Goal: Task Accomplishment & Management: Complete application form

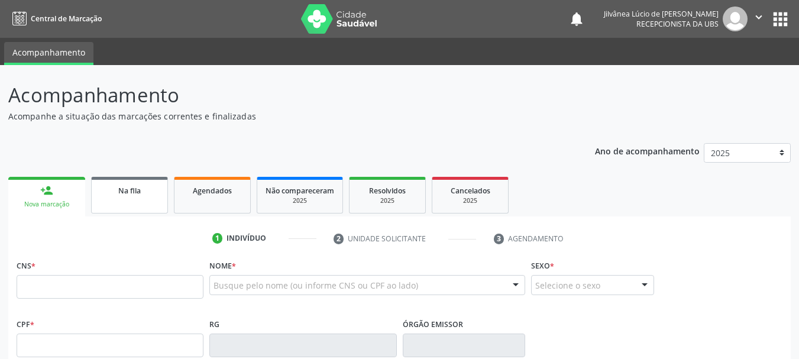
click at [125, 202] on link "Na fila" at bounding box center [129, 195] width 77 height 37
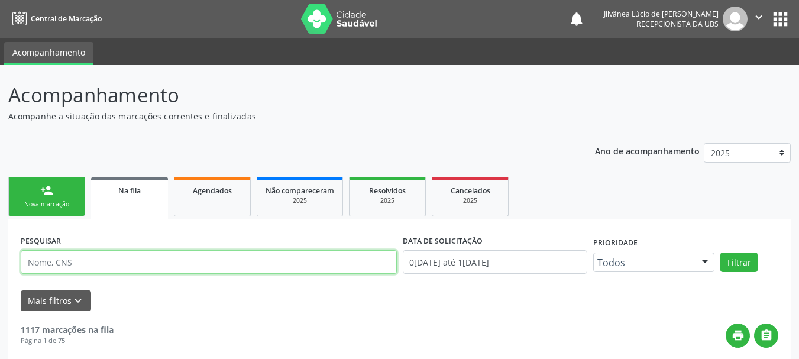
click at [128, 264] on input "text" at bounding box center [209, 262] width 376 height 24
click at [720, 253] on button "Filtrar" at bounding box center [738, 263] width 37 height 20
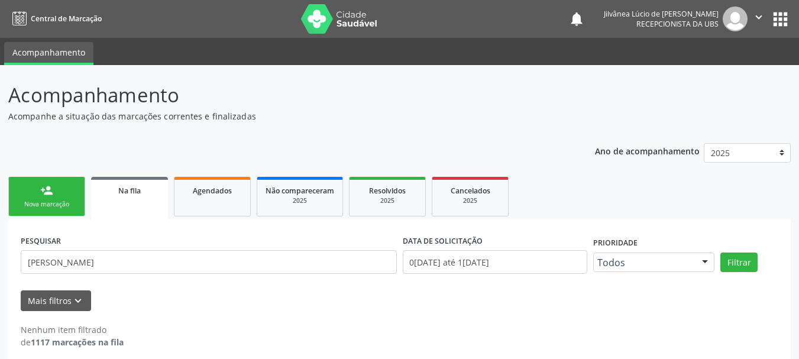
drag, startPoint x: 159, startPoint y: 134, endPoint x: 143, endPoint y: 202, distance: 70.0
click at [159, 134] on div "Acompanhamento Acompanhe a situação das marcações correntes e finalizadas Relat…" at bounding box center [399, 220] width 783 height 280
drag, startPoint x: 131, startPoint y: 263, endPoint x: 69, endPoint y: 265, distance: 61.5
click at [69, 265] on input "JÚLIA SILVA SANTANA" at bounding box center [209, 262] width 376 height 24
click at [720, 253] on button "Filtrar" at bounding box center [738, 263] width 37 height 20
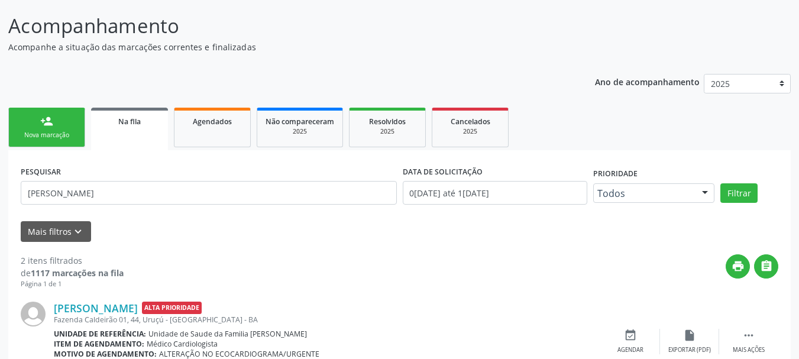
scroll to position [64, 0]
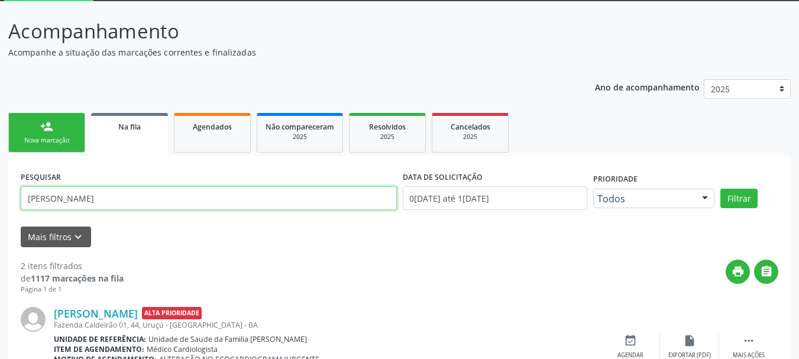
click at [37, 201] on input "JÚLIA SILVA" at bounding box center [209, 198] width 376 height 24
click at [720, 189] on button "Filtrar" at bounding box center [738, 199] width 37 height 20
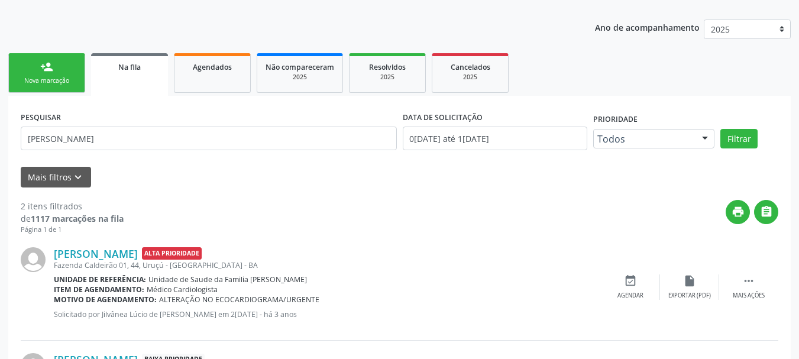
scroll to position [123, 0]
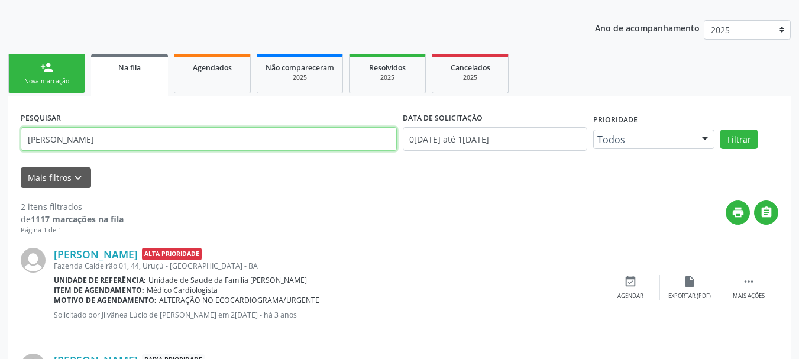
drag, startPoint x: 79, startPoint y: 139, endPoint x: 0, endPoint y: 145, distance: 79.5
click at [0, 145] on div "Acompanhamento Acompanhe a situação das marcações correntes e finalizadas Relat…" at bounding box center [399, 209] width 799 height 535
click at [720, 130] on button "Filtrar" at bounding box center [738, 140] width 37 height 20
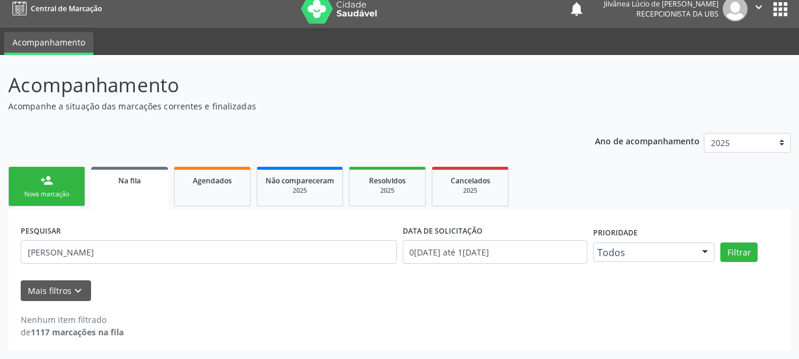
scroll to position [10, 0]
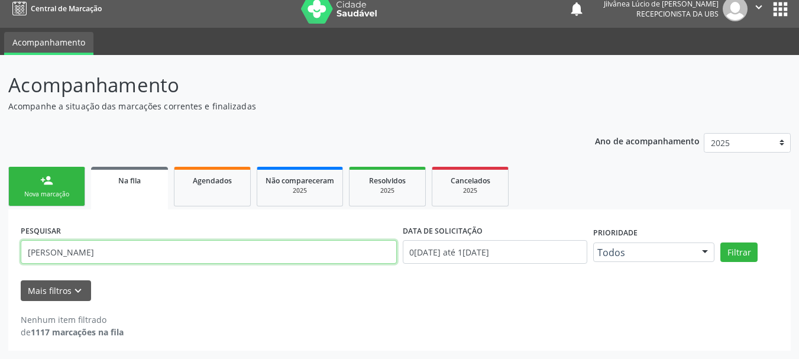
click at [49, 246] on input "HILDA SILVA" at bounding box center [209, 252] width 376 height 24
type input "HILDA DA SILVA"
click at [720, 243] on button "Filtrar" at bounding box center [738, 253] width 37 height 20
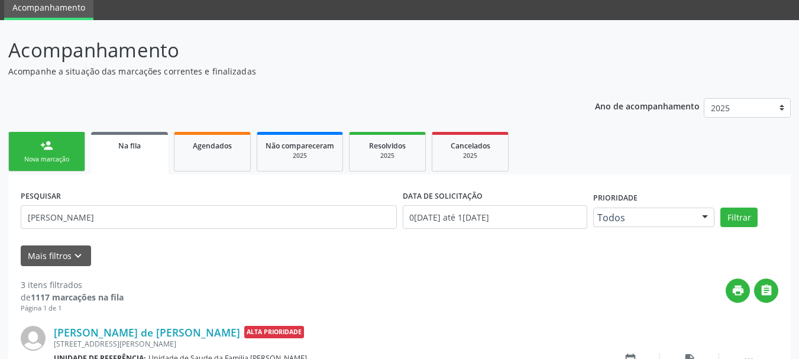
scroll to position [41, 0]
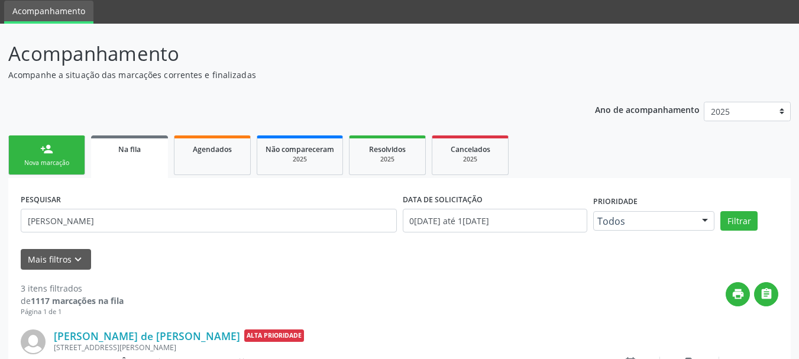
click at [54, 163] on div "Nova marcação" at bounding box center [46, 163] width 59 height 9
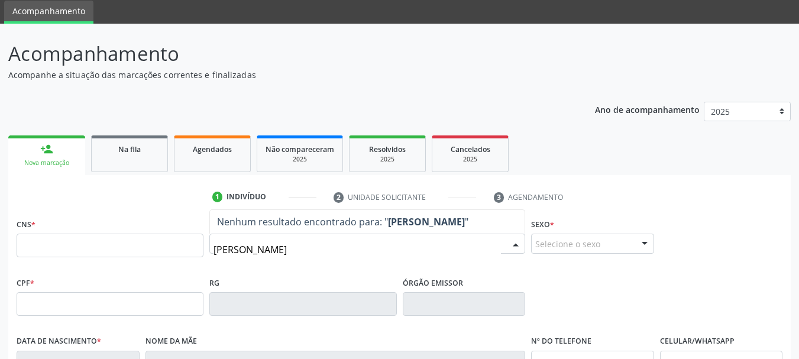
click at [216, 250] on input "JULIA SILVA SANTANA" at bounding box center [357, 250] width 287 height 24
type input "JÚLIA SILVA SANTANA"
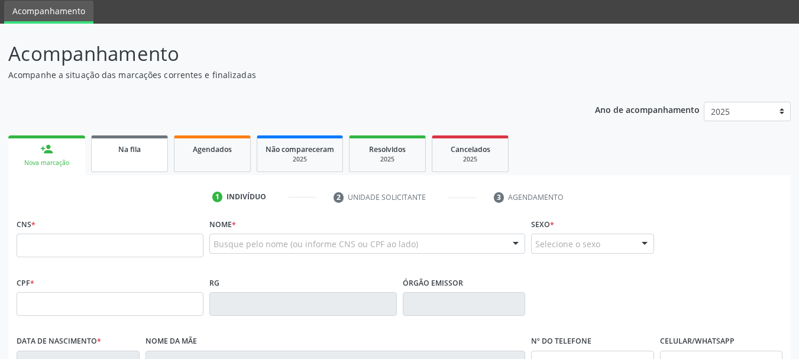
click at [144, 146] on div "Na fila" at bounding box center [129, 149] width 59 height 12
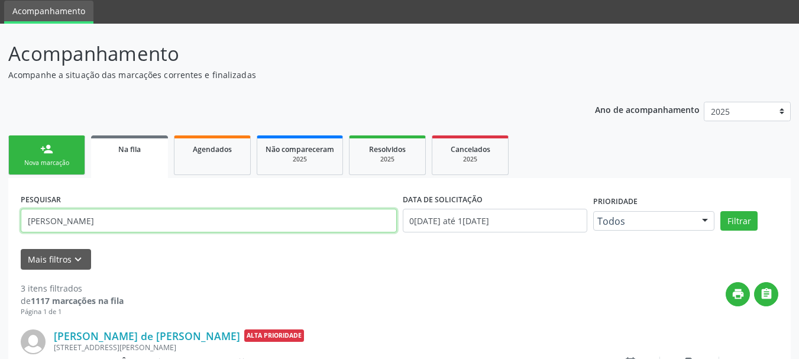
click at [95, 225] on input "HILDA DA SILVA" at bounding box center [209, 221] width 376 height 24
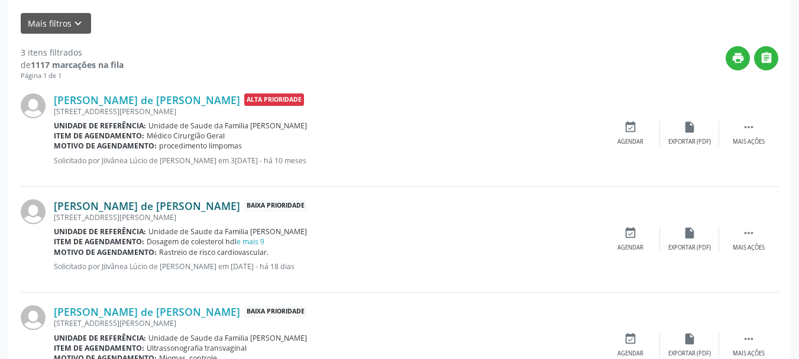
scroll to position [278, 0]
type input "HILDA DA SILVA D"
click at [124, 202] on link "Hilda da Silva de Jesus Santos" at bounding box center [147, 205] width 186 height 13
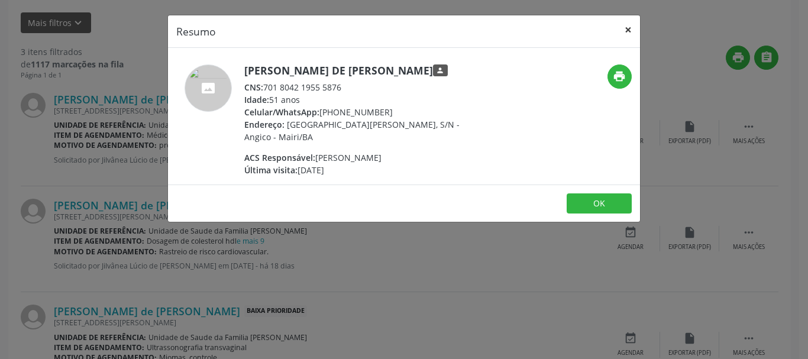
click at [628, 28] on button "×" at bounding box center [628, 29] width 24 height 29
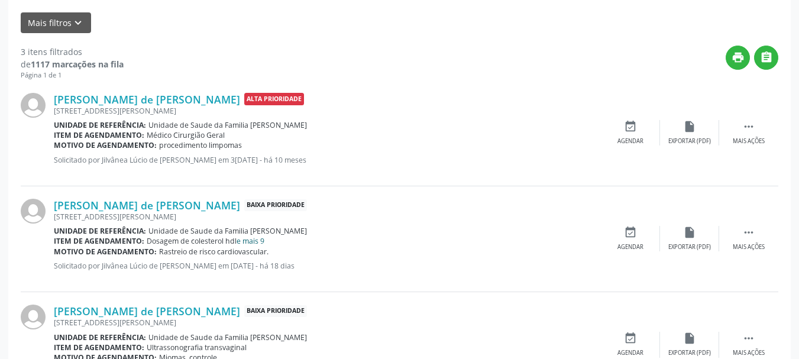
click at [260, 241] on link "e mais 9" at bounding box center [251, 241] width 28 height 10
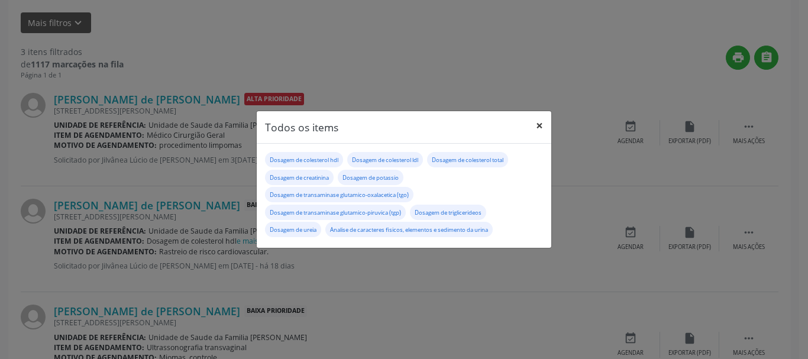
click at [544, 121] on button "×" at bounding box center [540, 125] width 24 height 29
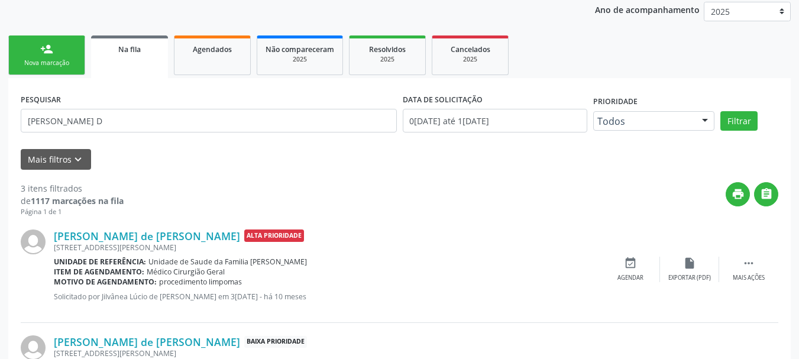
scroll to position [0, 0]
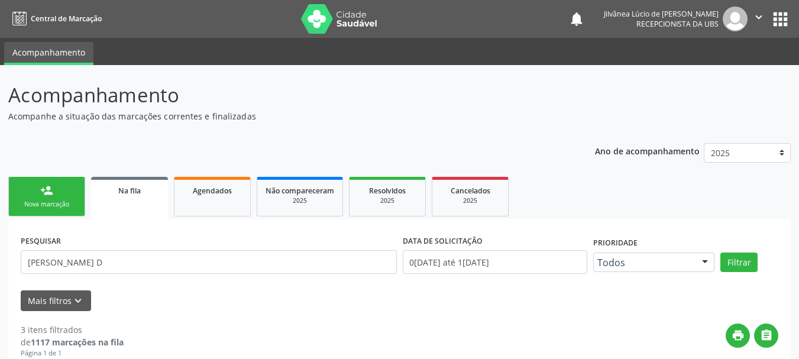
click at [54, 200] on div "Nova marcação" at bounding box center [46, 204] width 59 height 9
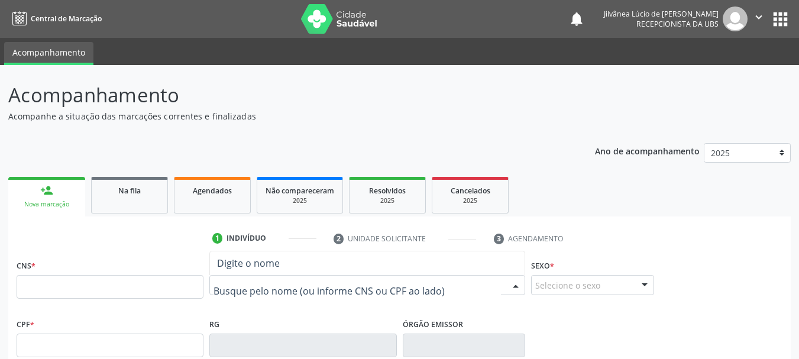
click at [273, 278] on div at bounding box center [367, 285] width 316 height 20
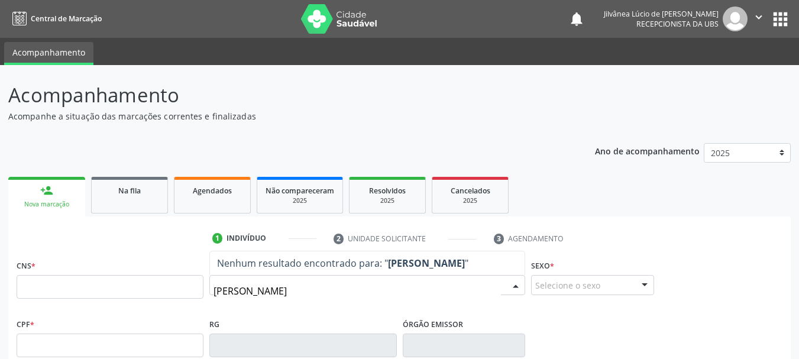
type input "SAMARA DA SILVA OLIVEIRA"
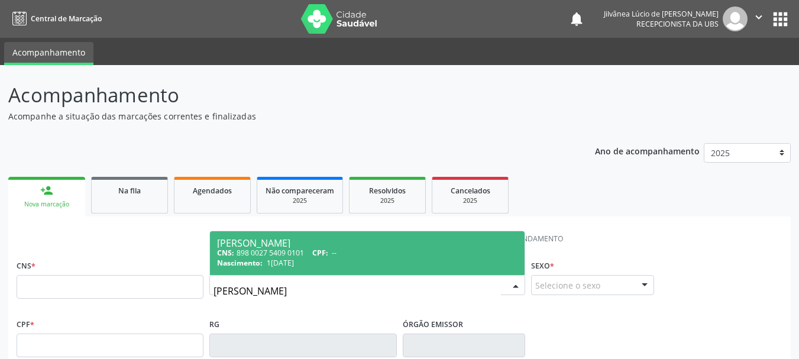
click at [294, 263] on span "12/09/2002" at bounding box center [280, 263] width 27 height 10
type input "898 0027 5409 0101"
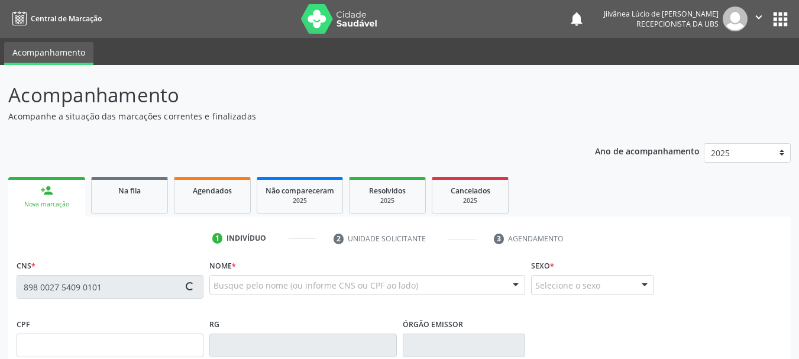
type input "12/09/2002"
type input "Andreia Araújo da Silva"
type input "(99) 99999-9999"
type input "S/N"
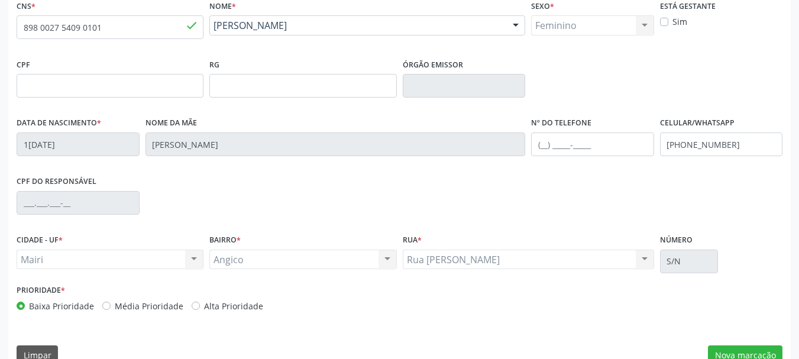
scroll to position [282, 0]
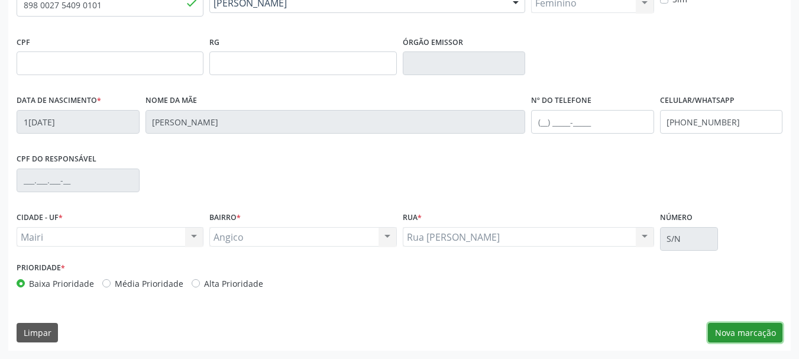
click at [756, 327] on button "Nova marcação" at bounding box center [745, 333] width 75 height 20
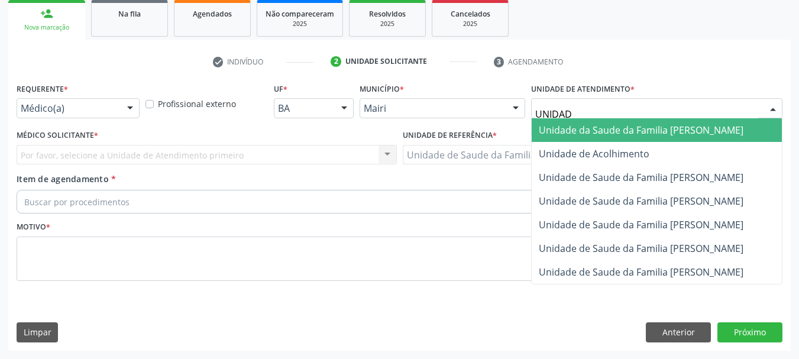
type input "UNIDADE"
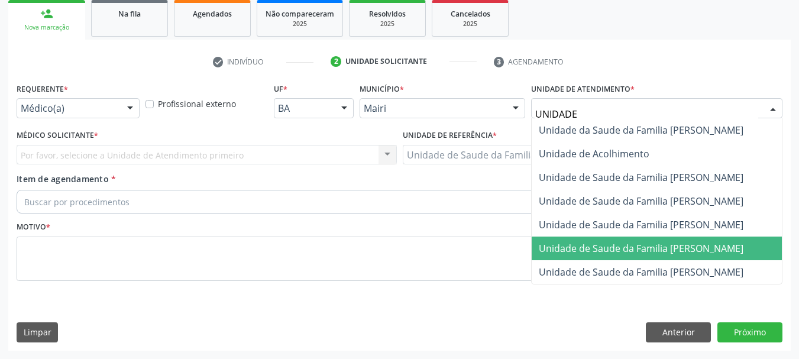
click at [652, 248] on span "Unidade de Saude da Familia [PERSON_NAME]" at bounding box center [641, 248] width 205 height 13
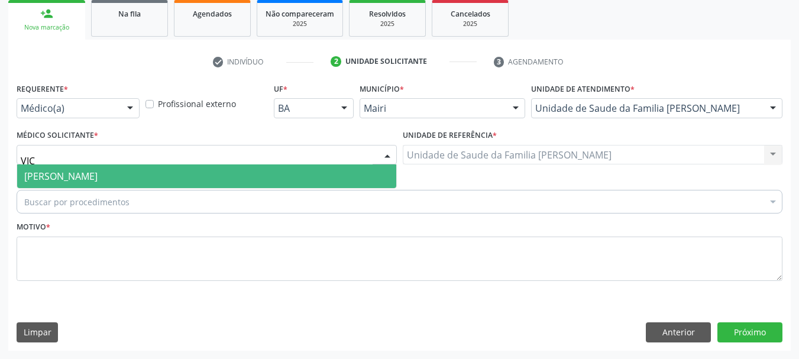
type input "VICT"
click at [91, 172] on span "[PERSON_NAME]" at bounding box center [60, 176] width 73 height 13
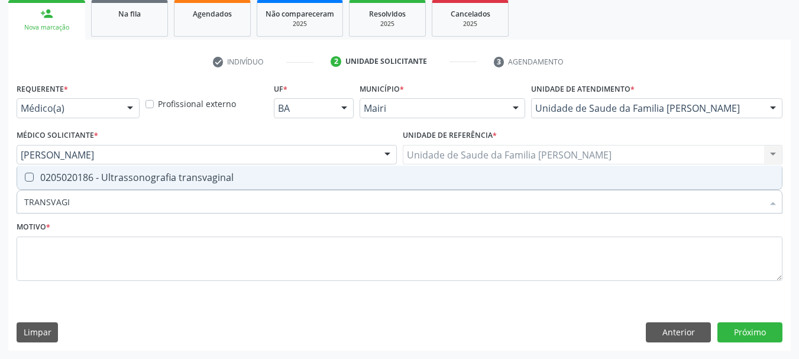
type input "TRANSVAGIN"
click at [121, 173] on div "0205020186 - Ultrassonografia transvaginal" at bounding box center [399, 177] width 751 height 9
checkbox transvaginal "true"
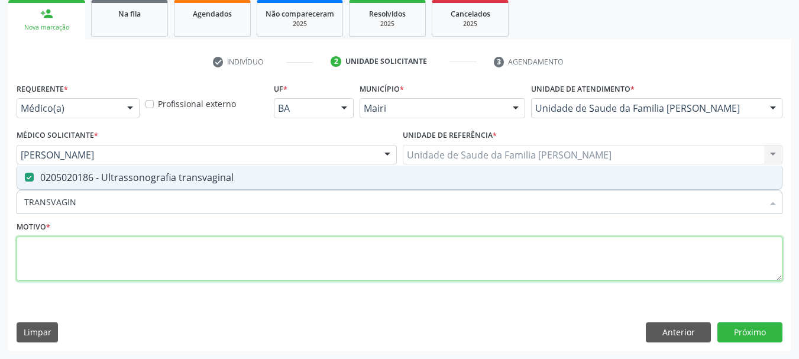
click at [125, 255] on textarea at bounding box center [400, 259] width 766 height 45
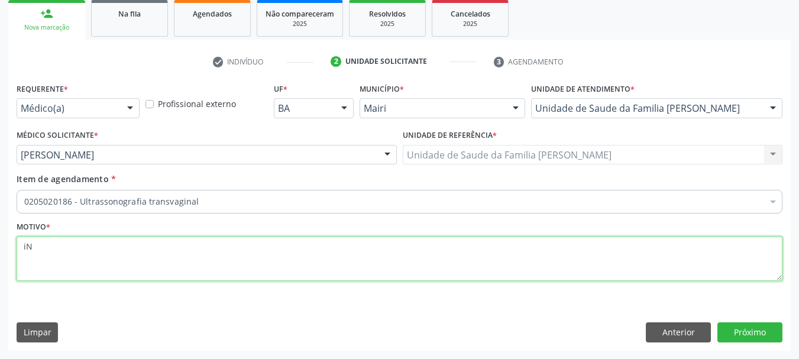
type textarea "i"
type textarea "Inserção de DIU"
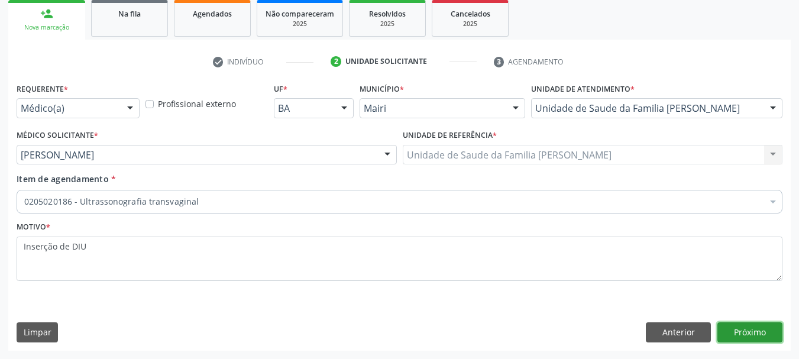
click at [736, 328] on button "Próximo" at bounding box center [750, 332] width 65 height 20
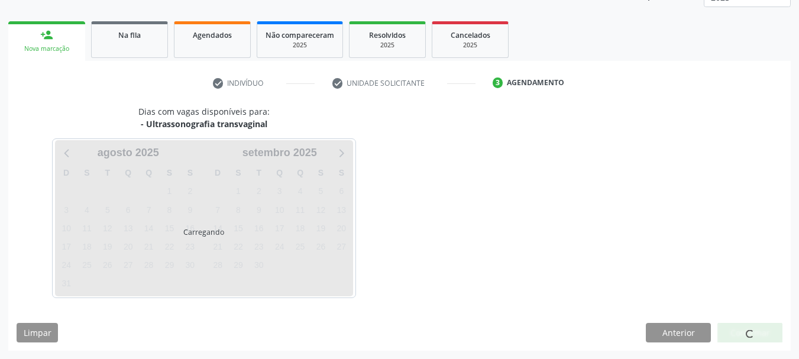
scroll to position [156, 0]
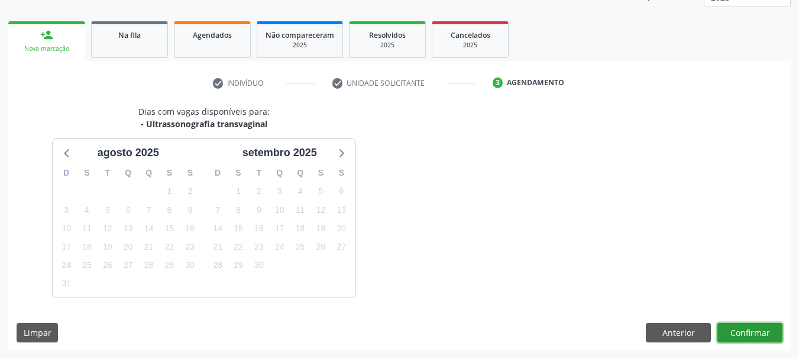
click at [752, 338] on button "Confirmar" at bounding box center [750, 333] width 65 height 20
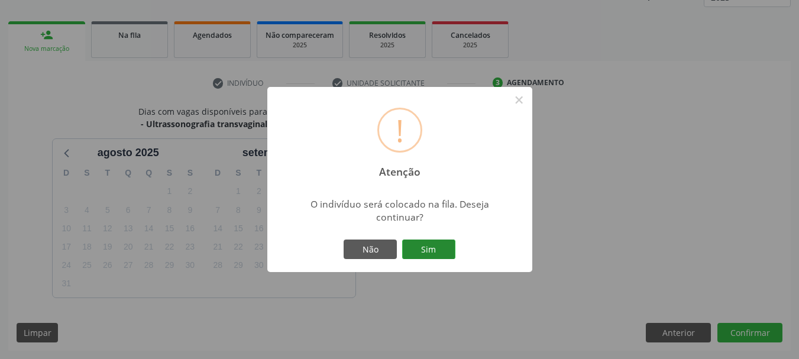
click at [422, 243] on button "Sim" at bounding box center [428, 250] width 53 height 20
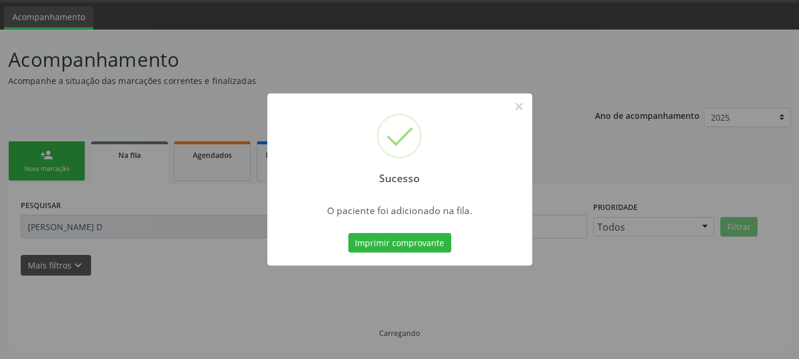
scroll to position [35, 0]
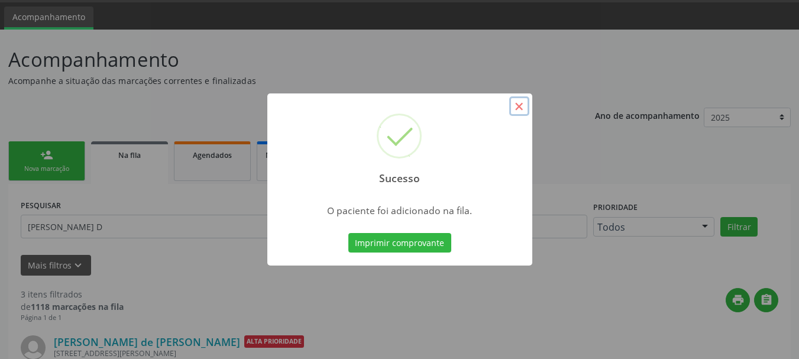
click at [521, 106] on button "×" at bounding box center [519, 106] width 20 height 20
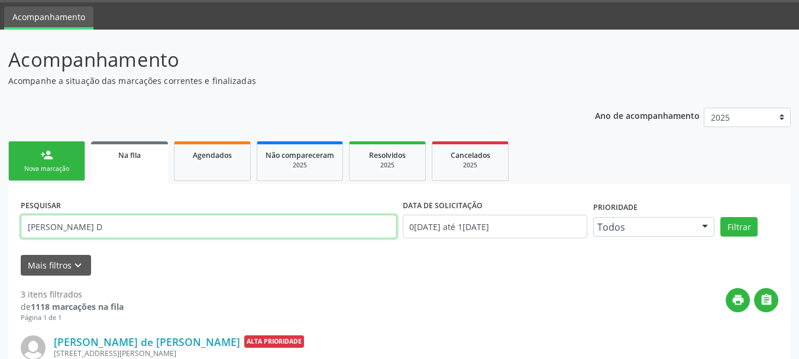
drag, startPoint x: 115, startPoint y: 232, endPoint x: 0, endPoint y: 225, distance: 115.5
click at [0, 225] on div "Acompanhamento Acompanhe a situação das marcações correntes e finalizadas Relat…" at bounding box center [399, 345] width 799 height 631
click at [720, 217] on button "Filtrar" at bounding box center [738, 227] width 37 height 20
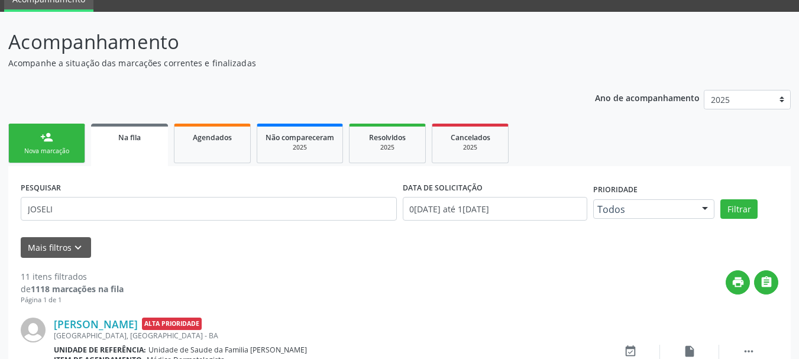
scroll to position [0, 0]
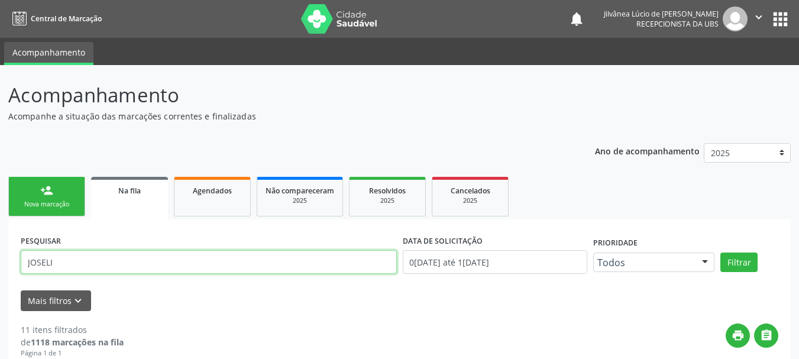
click at [22, 262] on input "JOSELI" at bounding box center [209, 262] width 376 height 24
type input "MARIA JOSELI"
click at [720, 253] on button "Filtrar" at bounding box center [738, 263] width 37 height 20
click at [53, 203] on div "Nova marcação" at bounding box center [46, 204] width 59 height 9
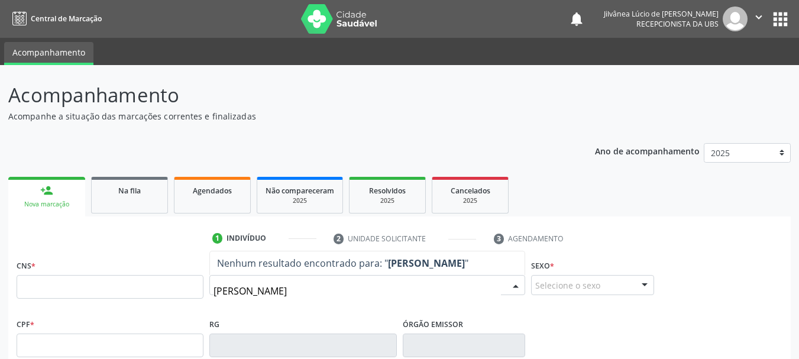
click at [245, 289] on input "BENILDA JANUARIO DA SILVA" at bounding box center [357, 291] width 287 height 24
click at [283, 294] on input "[PERSON_NAME]" at bounding box center [357, 291] width 287 height 24
drag, startPoint x: 354, startPoint y: 295, endPoint x: 302, endPoint y: 289, distance: 52.4
click at [302, 289] on input "BENILDE JANUÁRIO DA SILVA" at bounding box center [357, 291] width 287 height 24
type input "BENILDE"
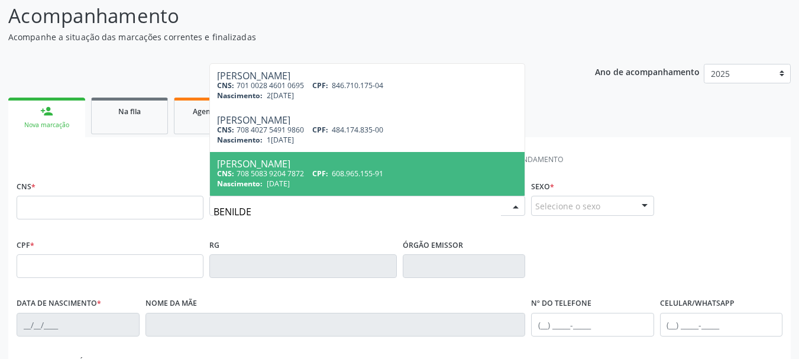
scroll to position [59, 0]
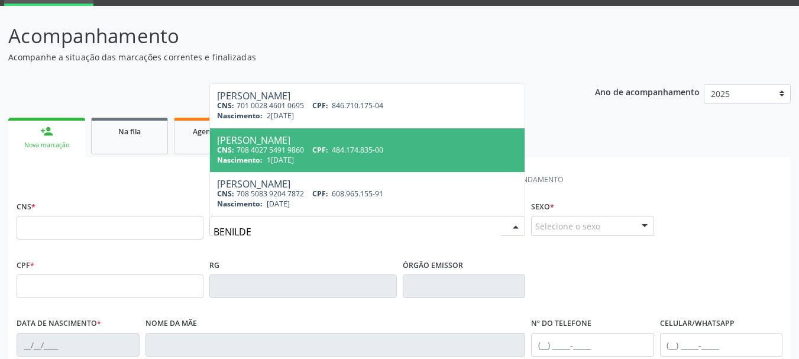
drag, startPoint x: 174, startPoint y: 221, endPoint x: 112, endPoint y: 221, distance: 62.1
click at [112, 221] on div "CNS * Nome * BENILDE Benilde Alves Oliveira CNS: 701 0028 4601 0695 CPF: 846.71…" at bounding box center [400, 227] width 772 height 59
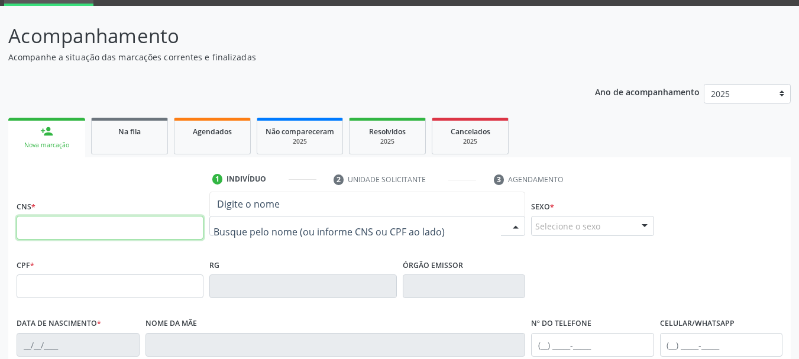
click at [85, 228] on input "text" at bounding box center [110, 228] width 187 height 24
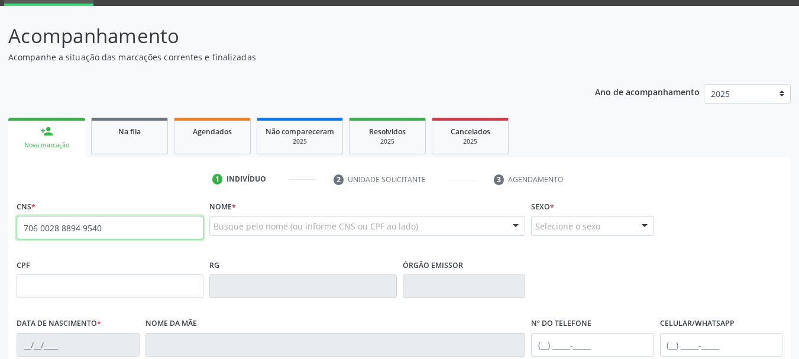
type input "706 0028 8894 9540"
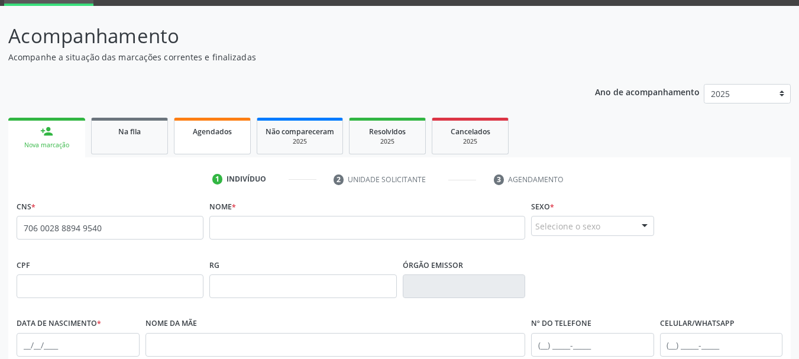
click at [199, 146] on link "Agendados" at bounding box center [212, 136] width 77 height 37
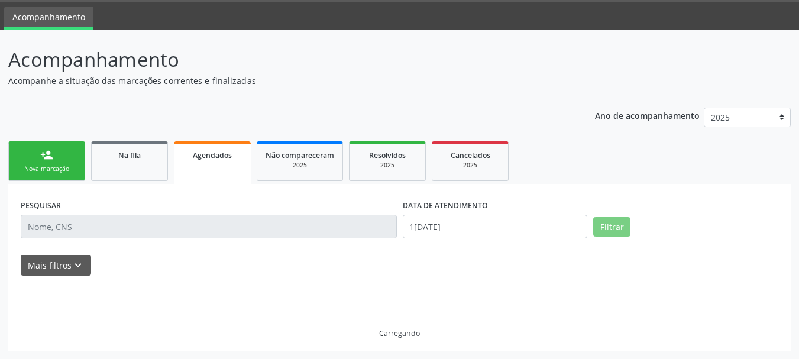
scroll to position [35, 0]
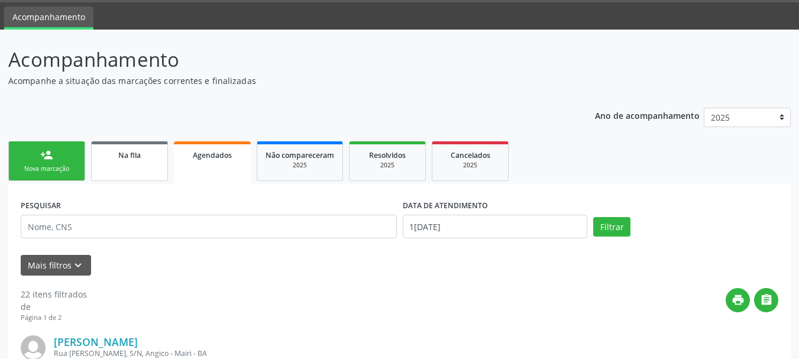
click at [133, 160] on div "Na fila" at bounding box center [129, 154] width 59 height 12
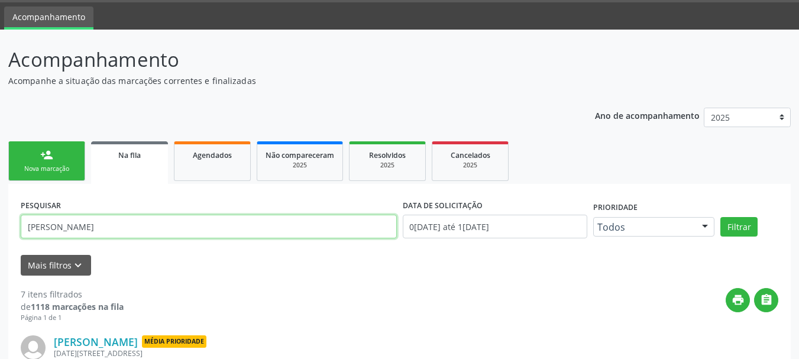
click at [123, 224] on input "MARIA JOSELI" at bounding box center [209, 227] width 376 height 24
drag, startPoint x: 123, startPoint y: 224, endPoint x: 0, endPoint y: 225, distance: 123.1
click at [720, 217] on button "Filtrar" at bounding box center [738, 227] width 37 height 20
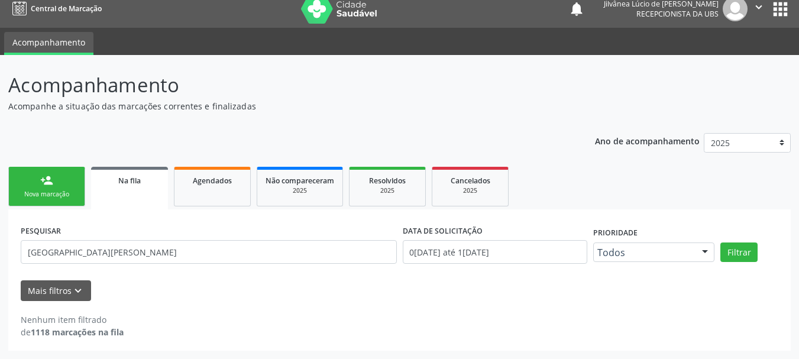
scroll to position [10, 0]
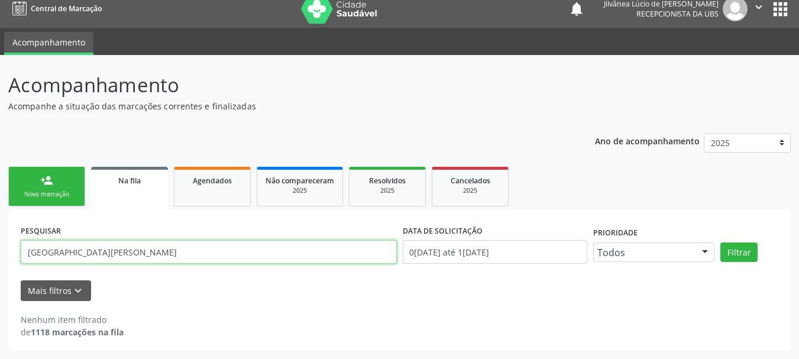
drag, startPoint x: 106, startPoint y: 256, endPoint x: 0, endPoint y: 255, distance: 106.5
click at [0, 255] on div "Acompanhamento Acompanhe a situação das marcações correntes e finalizadas Relat…" at bounding box center [399, 207] width 799 height 304
click at [83, 254] on input "BENILDE JANUARIO" at bounding box center [209, 252] width 376 height 24
type input "BENILDE JANUÁRIO"
click at [720, 243] on button "Filtrar" at bounding box center [738, 253] width 37 height 20
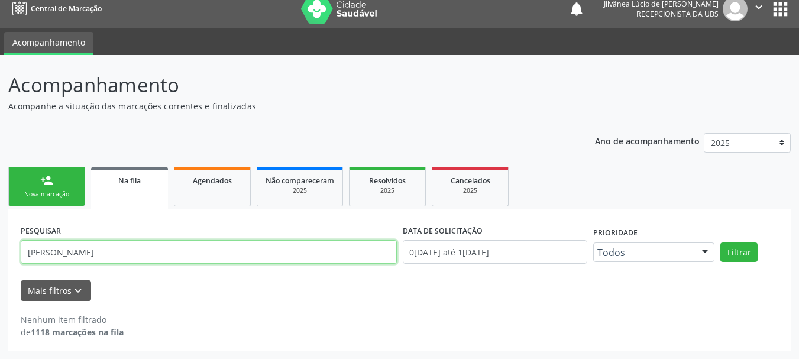
drag, startPoint x: 122, startPoint y: 257, endPoint x: 0, endPoint y: 257, distance: 121.9
click at [0, 257] on div "Acompanhamento Acompanhe a situação das marcações correntes e finalizadas Relat…" at bounding box center [399, 207] width 799 height 304
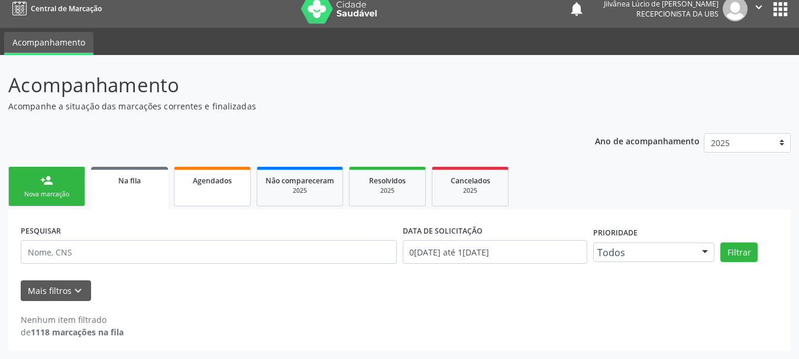
click at [210, 173] on link "Agendados" at bounding box center [212, 187] width 77 height 40
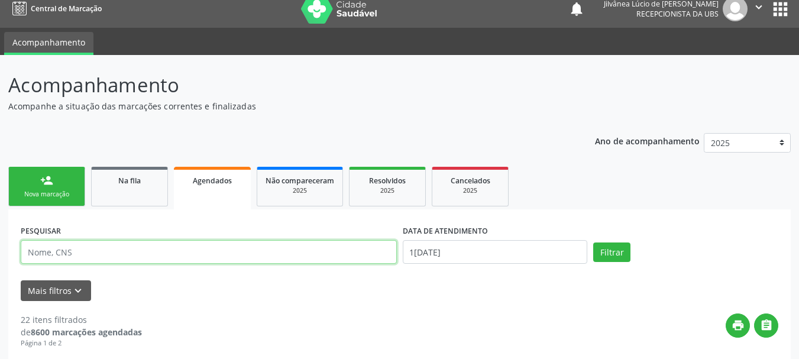
click at [108, 251] on input "text" at bounding box center [209, 252] width 376 height 24
paste input "BENILDE JANUÁRIO"
type input "BENILDE JANUÁRIO"
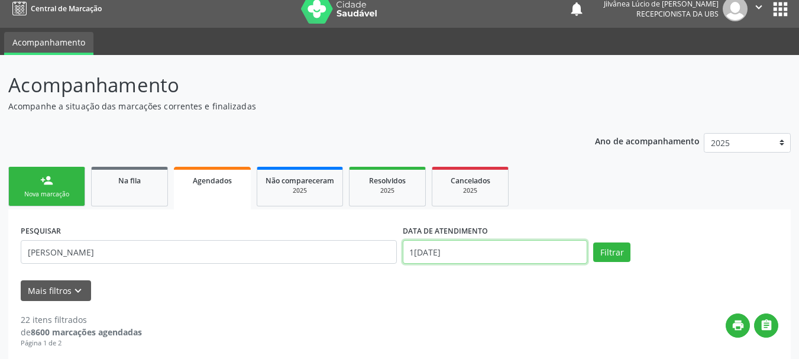
click at [489, 248] on input "11/08/2025" at bounding box center [495, 252] width 185 height 24
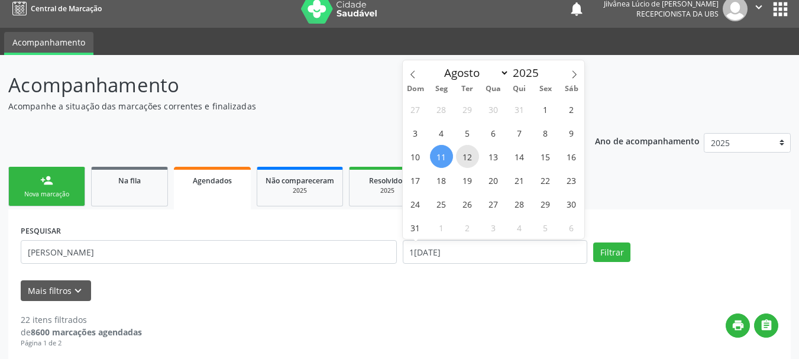
click at [469, 153] on span "12" at bounding box center [467, 156] width 23 height 23
type input "12/08/2025"
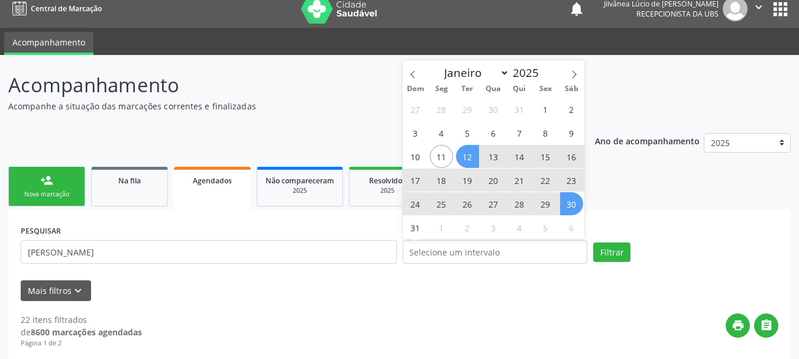
click at [617, 202] on ul "person_add Nova marcação Na fila Agendados Não compareceram 2025 Resolvidos 202…" at bounding box center [399, 187] width 783 height 46
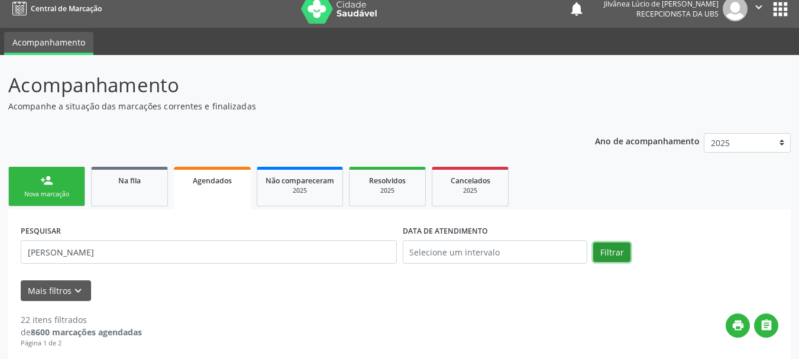
click at [603, 248] on button "Filtrar" at bounding box center [611, 253] width 37 height 20
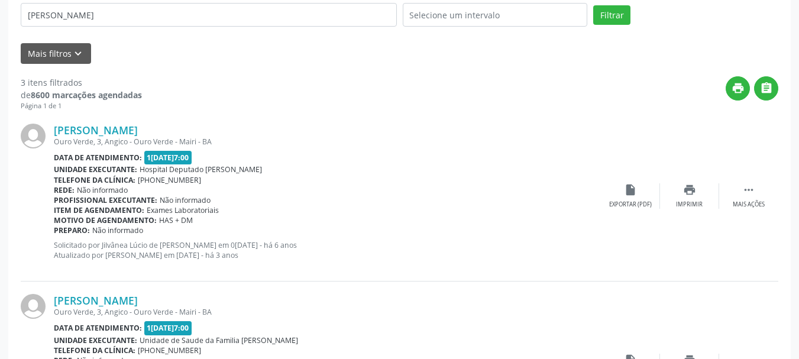
scroll to position [247, 0]
click at [101, 128] on link "Benilde Januario da Silva" at bounding box center [96, 130] width 84 height 13
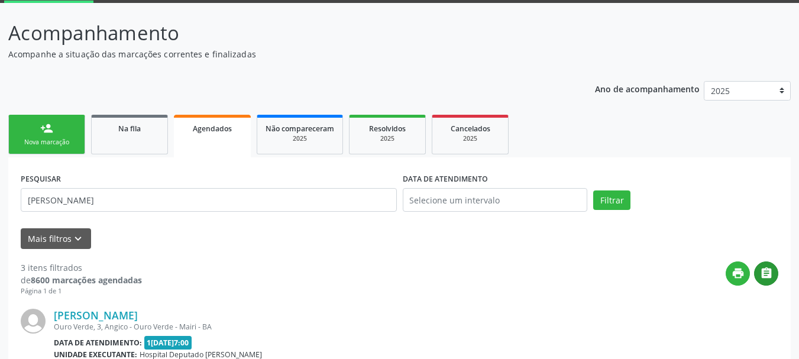
scroll to position [0, 0]
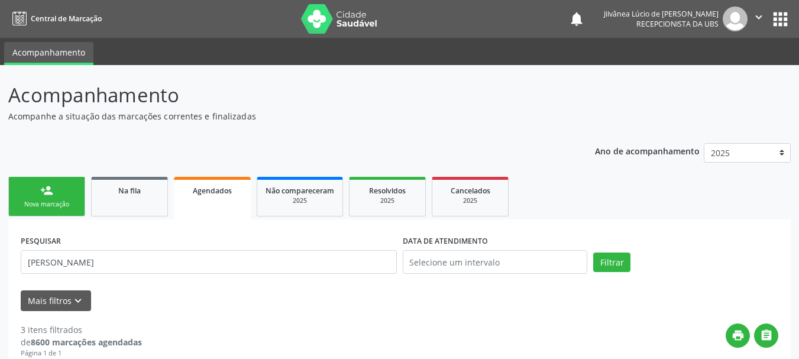
click at [758, 17] on icon "" at bounding box center [758, 17] width 13 height 13
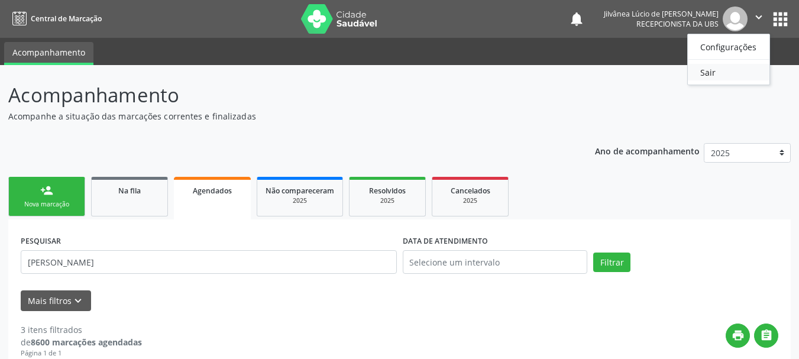
click at [699, 79] on link "Sair" at bounding box center [729, 72] width 82 height 17
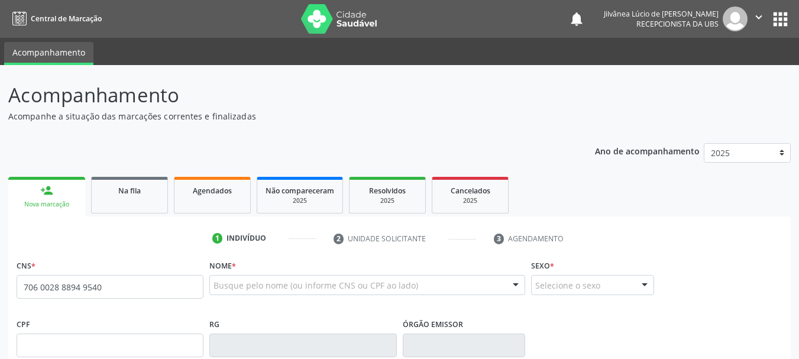
type input "706 0028 8894 9540"
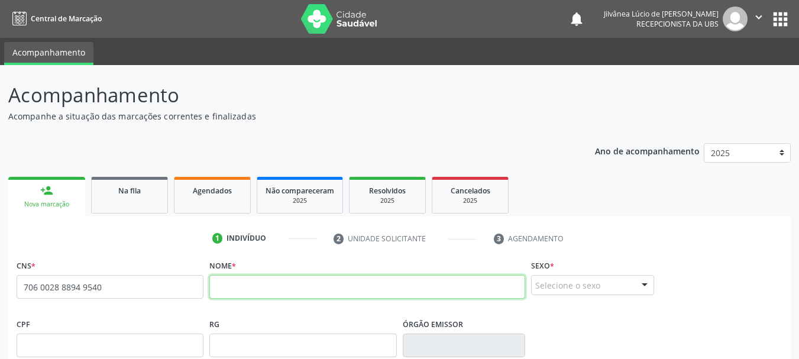
click at [283, 288] on input "text" at bounding box center [367, 287] width 316 height 24
click at [216, 290] on input "[PERSON_NAME]" at bounding box center [367, 287] width 316 height 24
click at [257, 286] on input "[PERSON_NAME]" at bounding box center [367, 287] width 316 height 24
type input "[PERSON_NAME]"
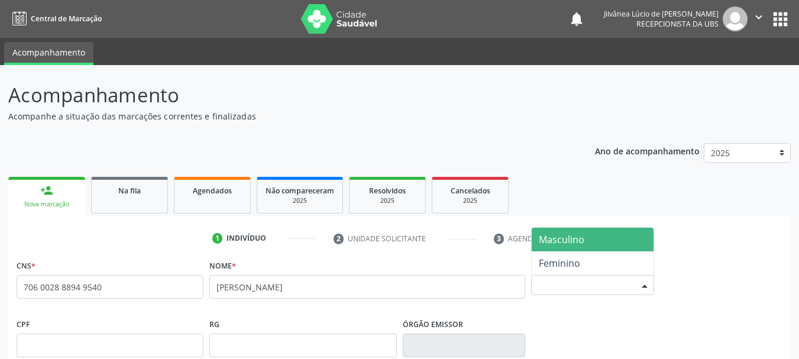
click at [569, 285] on div "Selecione o sexo" at bounding box center [592, 285] width 123 height 20
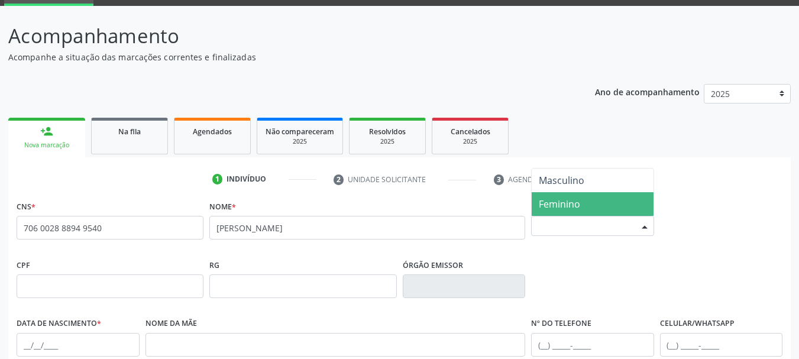
click at [551, 208] on span "Feminino" at bounding box center [559, 204] width 41 height 13
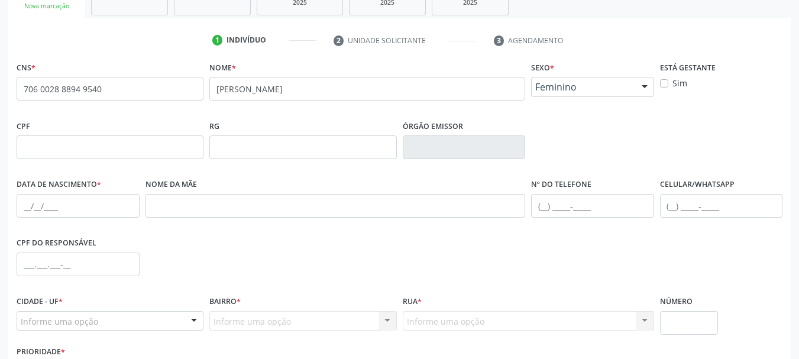
scroll to position [177, 0]
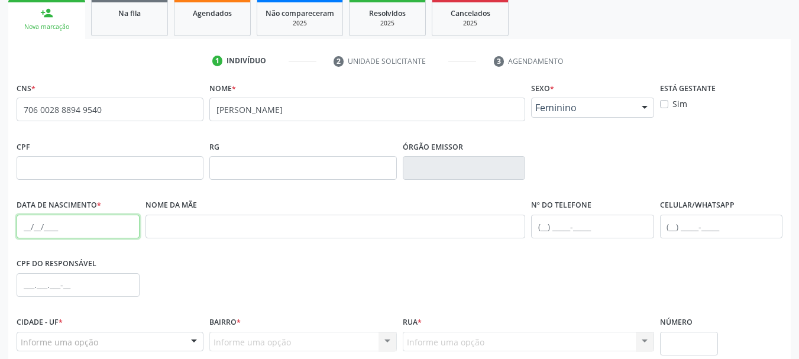
click at [25, 228] on input "text" at bounding box center [78, 227] width 123 height 24
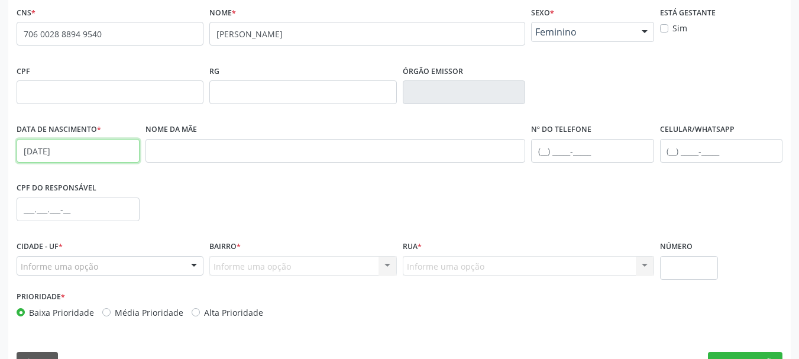
scroll to position [282, 0]
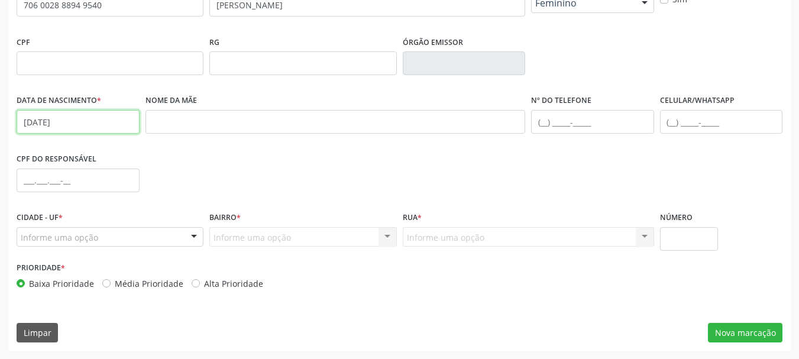
type input "[DATE]"
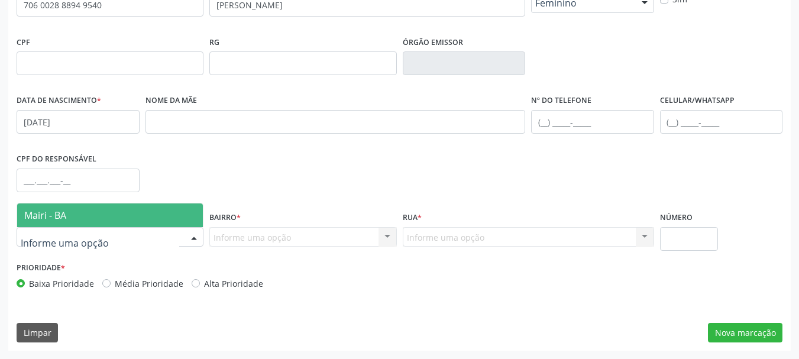
click at [67, 219] on span "Mairi - BA" at bounding box center [110, 215] width 186 height 24
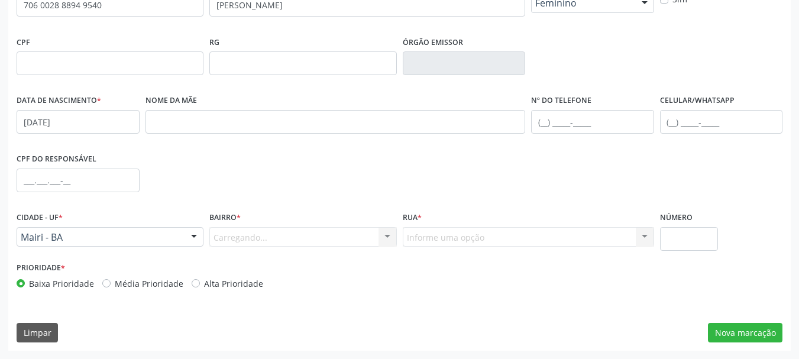
click at [244, 237] on div "Carregando... Nenhum resultado encontrado para: " " Nenhuma opção encontrada. D…" at bounding box center [302, 237] width 187 height 20
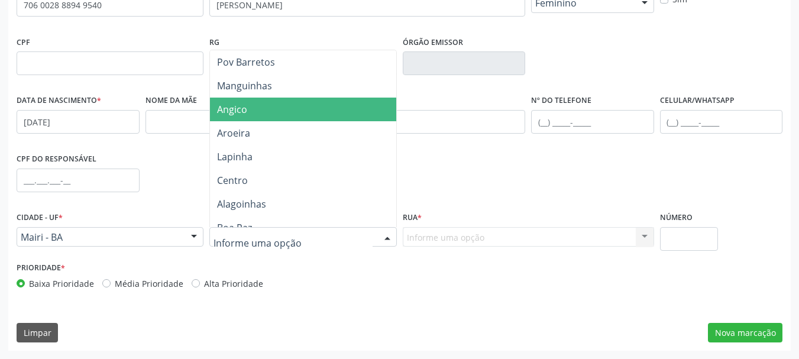
click at [249, 109] on span "Angico" at bounding box center [303, 110] width 186 height 24
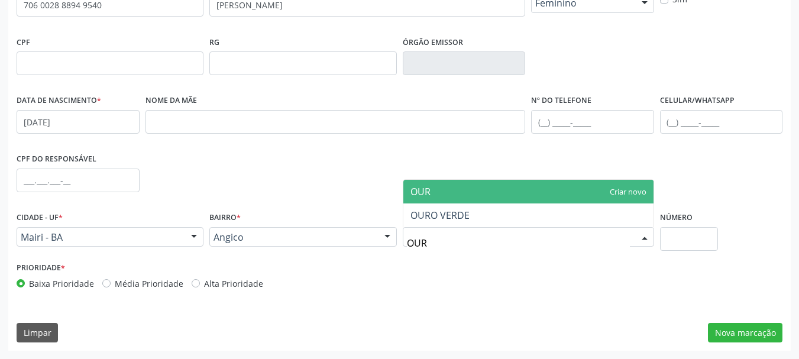
type input "OURO"
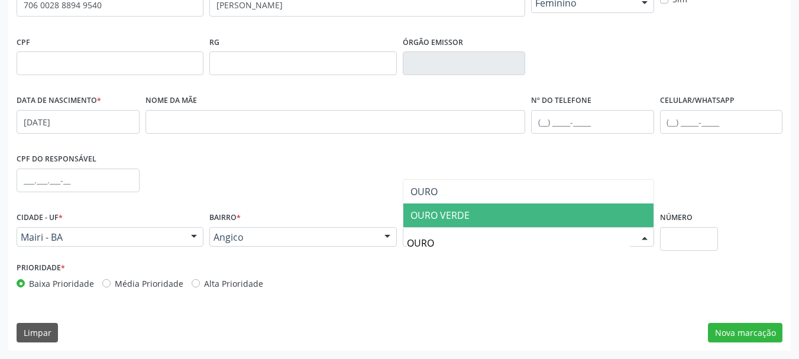
click at [455, 220] on span "OURO VERDE" at bounding box center [440, 215] width 59 height 13
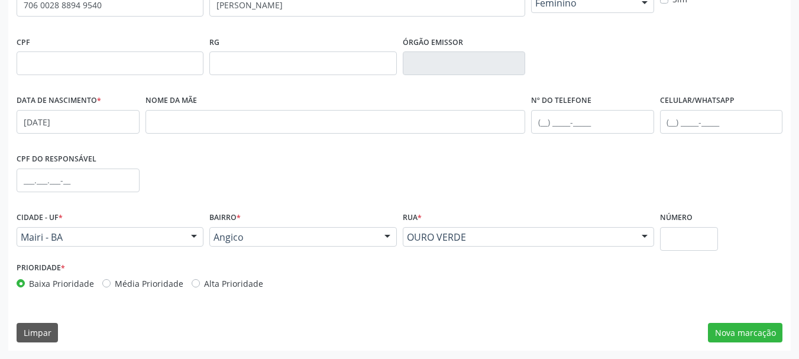
click at [376, 306] on div "CNS * 706 0028 8894 9540 none Nome * [GEOGRAPHIC_DATA][PERSON_NAME] * Feminino …" at bounding box center [399, 163] width 783 height 376
click at [731, 335] on button "Nova marcação" at bounding box center [745, 333] width 75 height 20
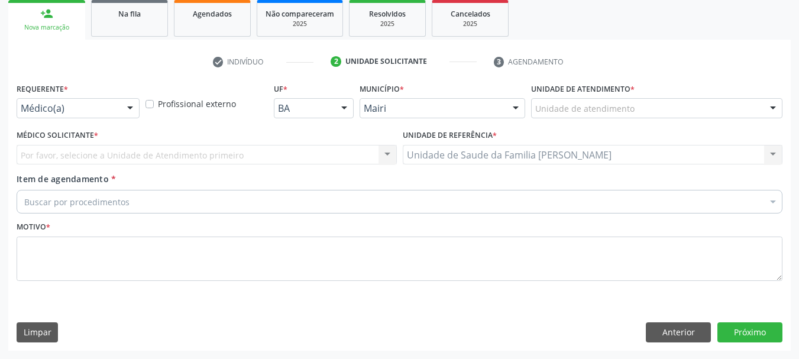
click at [649, 104] on div "Unidade de atendimento" at bounding box center [656, 108] width 251 height 20
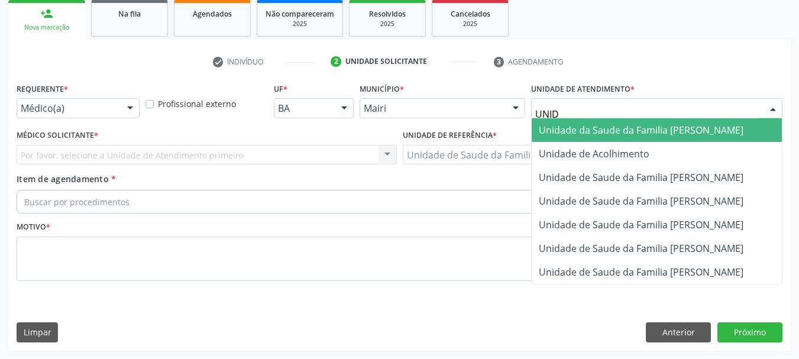
type input "UNIDA"
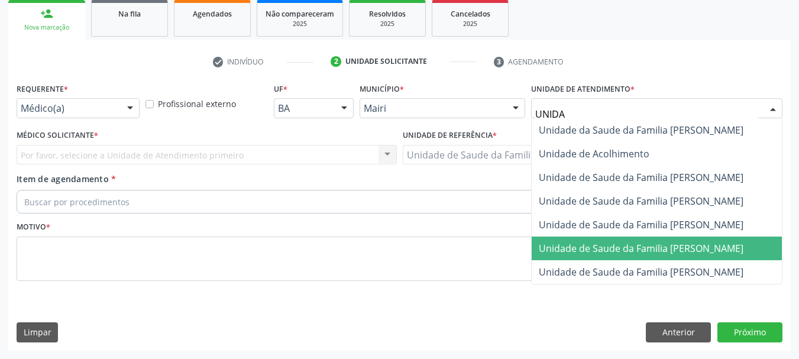
click at [617, 254] on span "Unidade de Saude da Familia [PERSON_NAME]" at bounding box center [641, 248] width 205 height 13
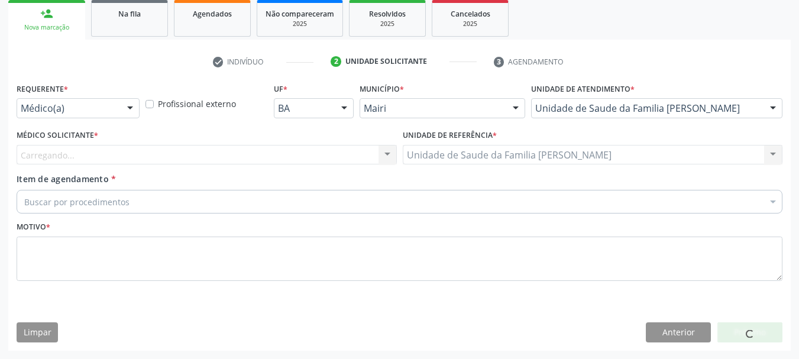
click at [83, 153] on div "Carregando... Nenhum resultado encontrado para: " " Não há nenhuma opção para s…" at bounding box center [207, 155] width 380 height 20
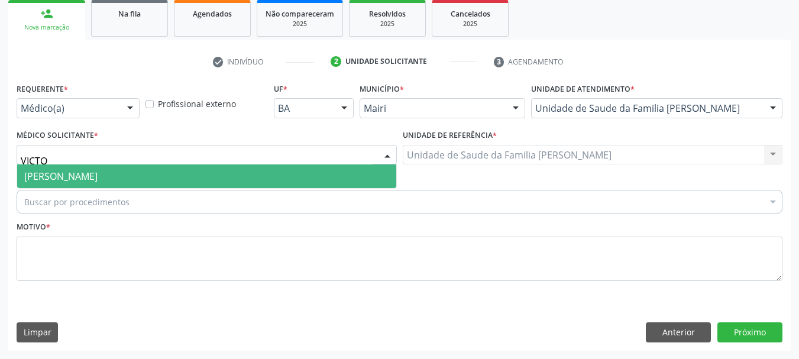
type input "VICTOR"
click at [63, 181] on span "[PERSON_NAME]" at bounding box center [60, 176] width 73 height 13
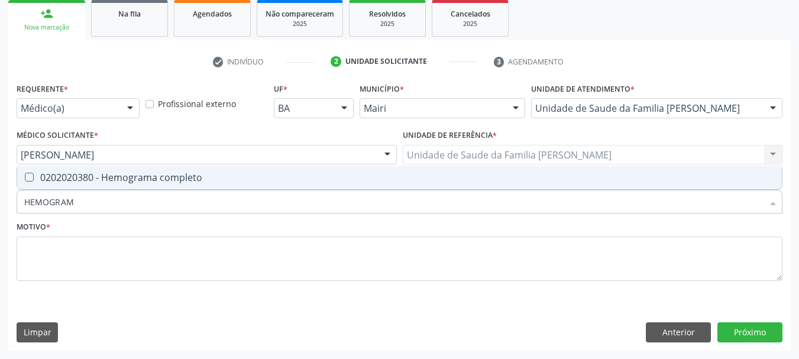
type input "HEMOGRAMA"
click at [47, 170] on span "0202020380 - Hemograma completo" at bounding box center [399, 178] width 765 height 24
checkbox completo "true"
drag, startPoint x: 34, startPoint y: 205, endPoint x: 0, endPoint y: 206, distance: 34.4
click at [0, 206] on div "Acompanhamento Acompanhe a situação das marcações correntes e finalizadas Relat…" at bounding box center [399, 123] width 799 height 471
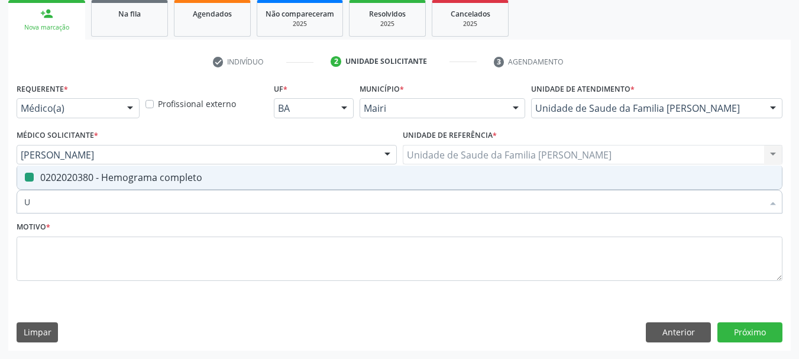
type input "UR"
checkbox completo "false"
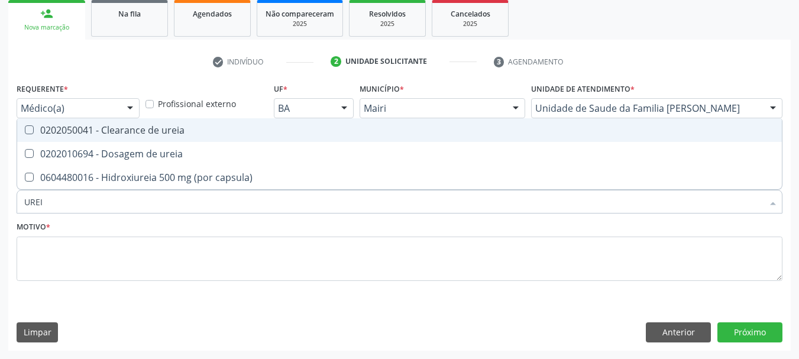
type input "UREIA"
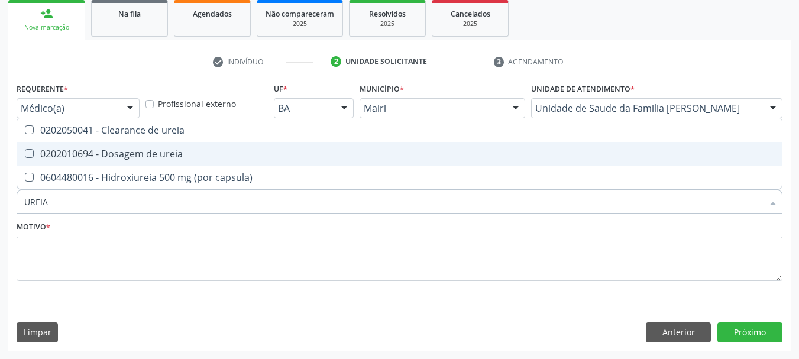
click at [97, 158] on div "0202010694 - Dosagem de ureia" at bounding box center [399, 153] width 751 height 9
checkbox ureia "true"
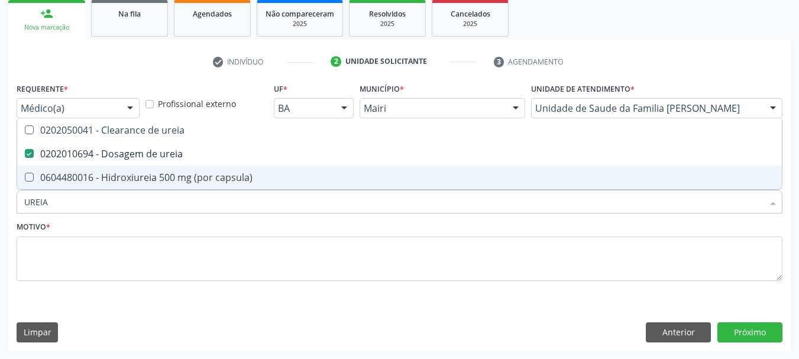
click at [0, 201] on div "Acompanhamento Acompanhe a situação das marcações correntes e finalizadas Relat…" at bounding box center [399, 123] width 799 height 471
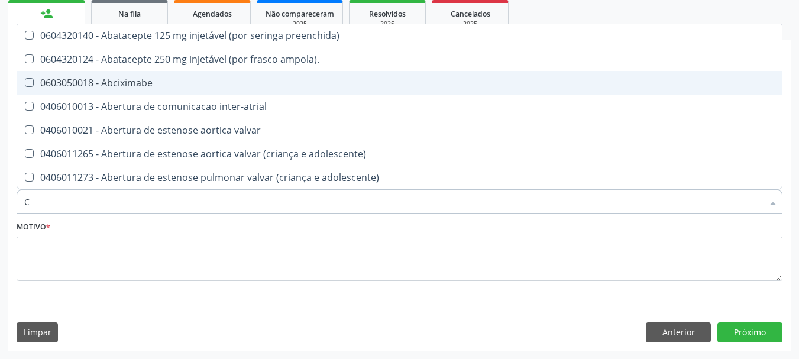
type input "CR"
checkbox ampola\)\ "false"
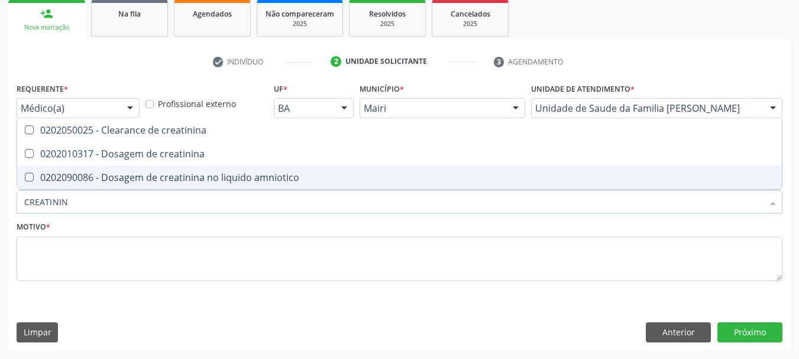
type input "CREATININA"
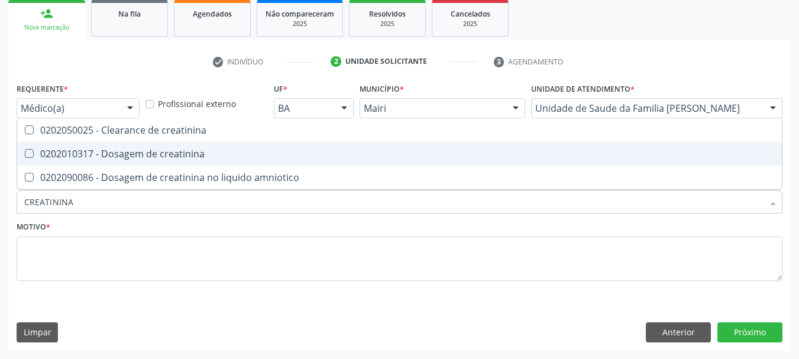
click at [40, 161] on span "0202010317 - Dosagem de creatinina" at bounding box center [399, 154] width 765 height 24
checkbox creatinina "true"
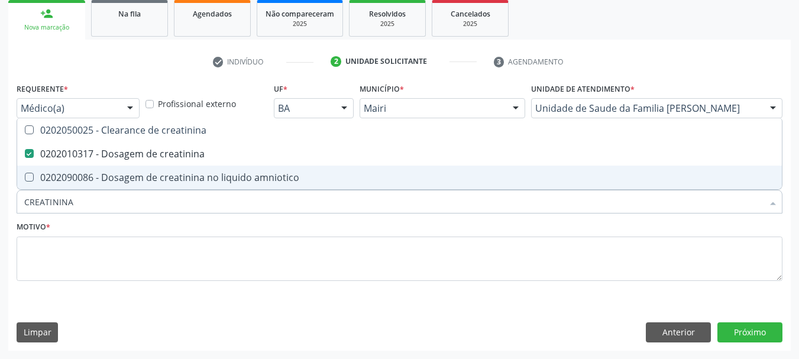
drag, startPoint x: 80, startPoint y: 195, endPoint x: 0, endPoint y: 206, distance: 81.1
click at [0, 206] on div "Acompanhamento Acompanhe a situação das marcações correntes e finalizadas Relat…" at bounding box center [399, 123] width 799 height 471
type input "S"
checkbox creatinina "false"
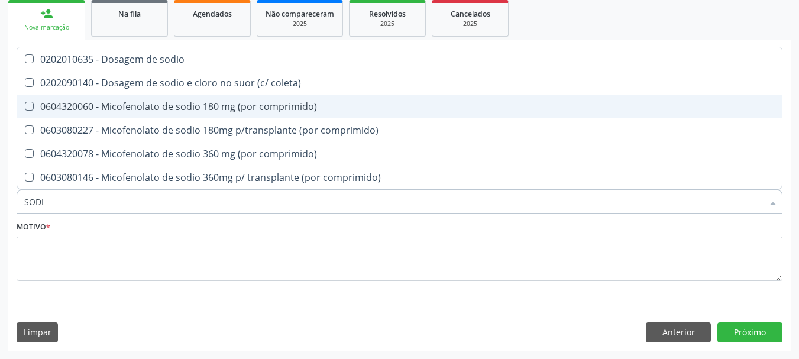
type input "SODIO"
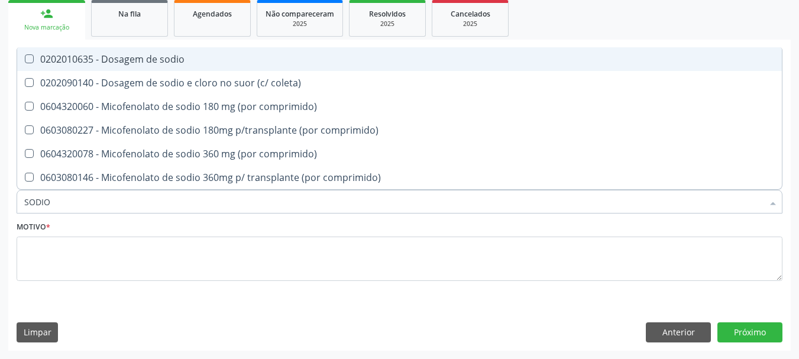
click at [92, 59] on div "0202010635 - Dosagem de sodio" at bounding box center [399, 58] width 751 height 9
checkbox sodio "true"
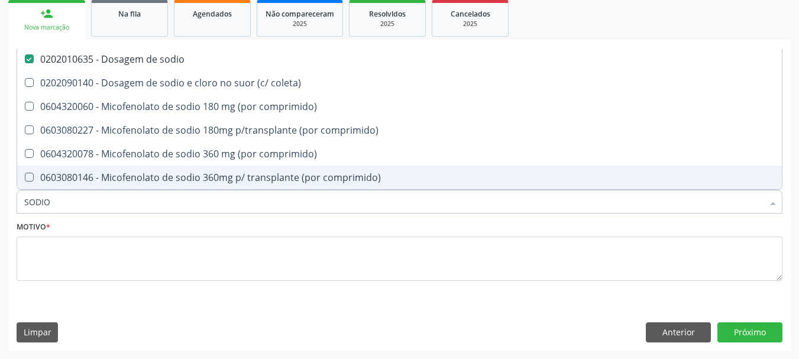
drag, startPoint x: 59, startPoint y: 203, endPoint x: 0, endPoint y: 203, distance: 58.6
click at [0, 203] on div "Acompanhamento Acompanhe a situação das marcações correntes e finalizadas Relat…" at bounding box center [399, 123] width 799 height 471
type input "PO"
checkbox sodio "false"
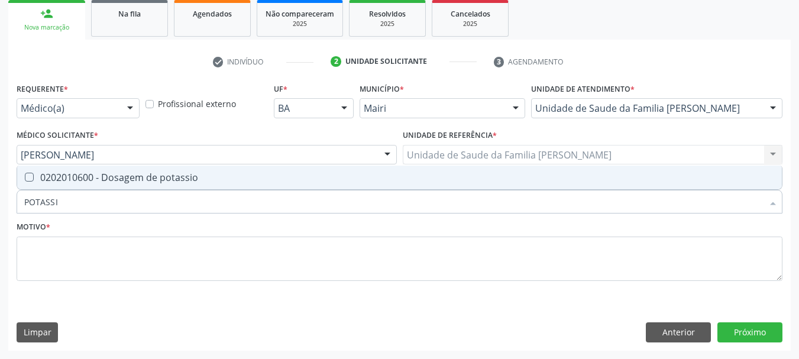
type input "POTASSIO"
click at [33, 182] on div "0202010600 - Dosagem de potassio" at bounding box center [399, 177] width 751 height 9
checkbox potassio "true"
drag, startPoint x: 35, startPoint y: 203, endPoint x: 0, endPoint y: 201, distance: 35.0
click at [0, 201] on div "Acompanhamento Acompanhe a situação das marcações correntes e finalizadas Relat…" at bounding box center [399, 123] width 799 height 471
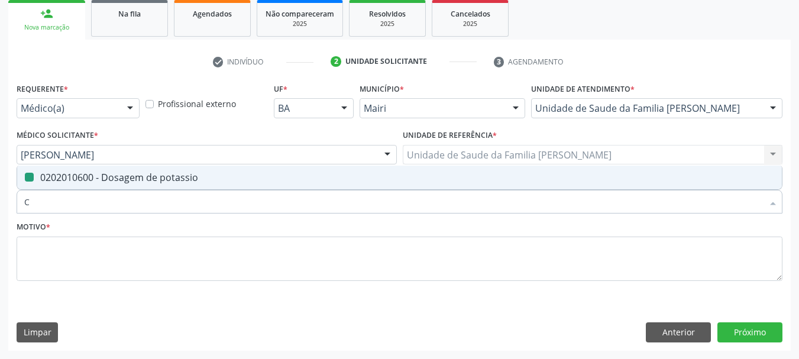
type input "CA"
checkbox potassio "false"
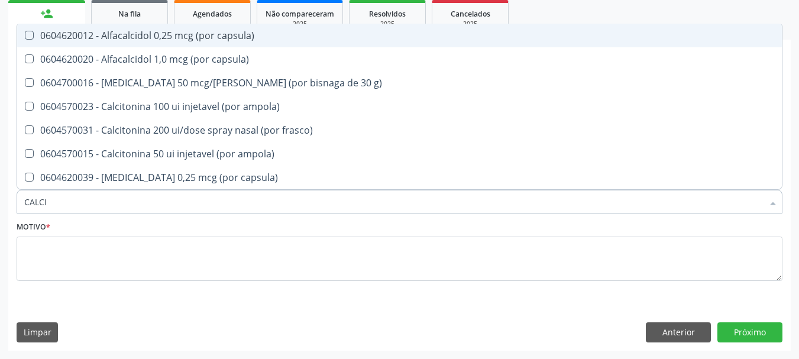
type input "CALCIO"
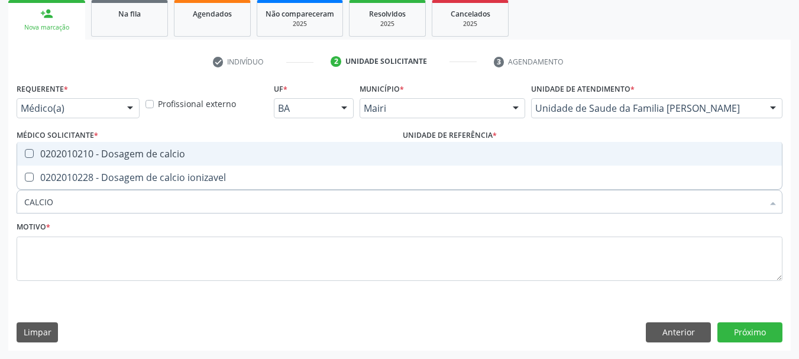
click at [59, 156] on div "0202010210 - Dosagem de calcio" at bounding box center [399, 153] width 751 height 9
checkbox calcio "true"
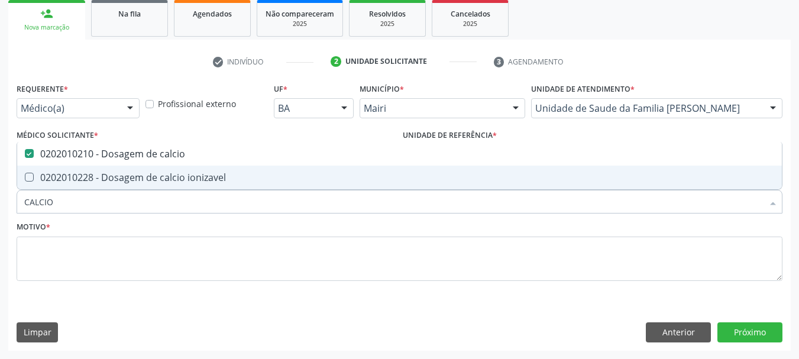
drag, startPoint x: 60, startPoint y: 205, endPoint x: 0, endPoint y: 203, distance: 59.8
click at [0, 203] on div "Acompanhamento Acompanhe a situação das marcações correntes e finalizadas Relat…" at bounding box center [399, 123] width 799 height 471
type input "FO"
checkbox calcio "false"
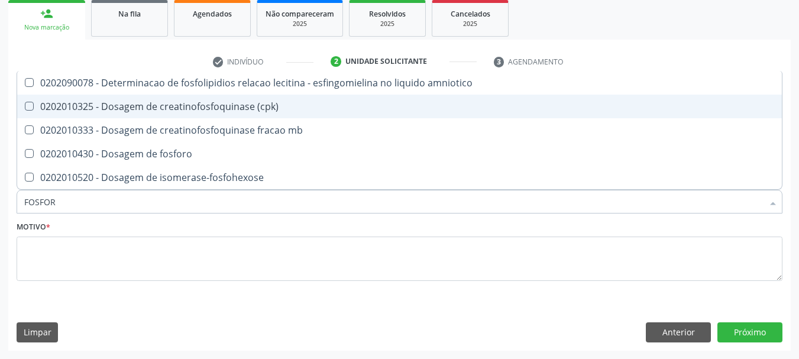
type input "FOSFORO"
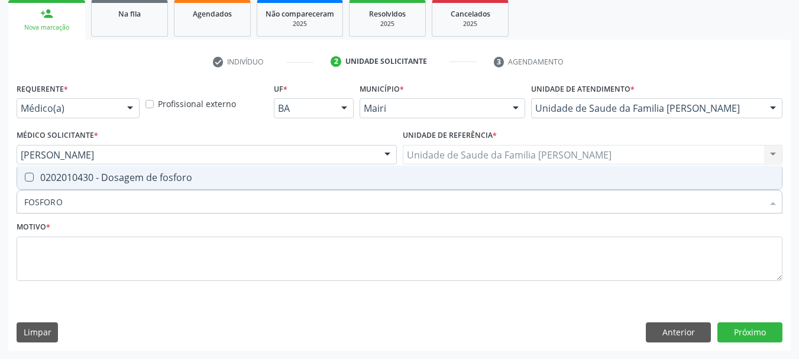
click at [27, 182] on fosforo at bounding box center [29, 177] width 9 height 9
click at [25, 181] on fosforo "checkbox" at bounding box center [21, 177] width 8 height 8
checkbox fosforo "true"
drag, startPoint x: 17, startPoint y: 203, endPoint x: 0, endPoint y: 205, distance: 17.3
click at [0, 205] on div "Acompanhamento Acompanhe a situação das marcações correntes e finalizadas Relat…" at bounding box center [399, 123] width 799 height 471
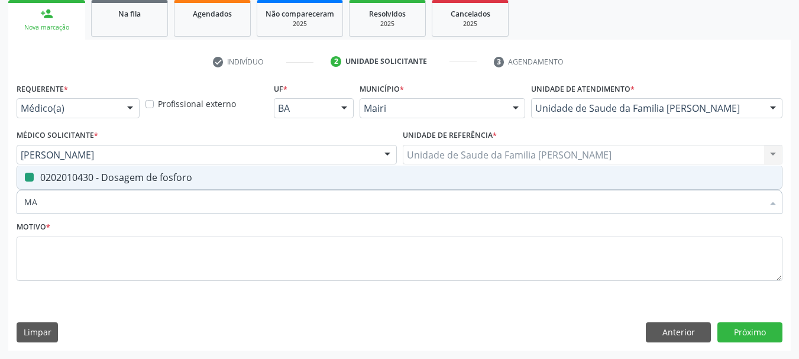
type input "MAG"
checkbox fosforo "false"
type input "[MEDICAL_DATA]"
click at [41, 182] on div "0202010562 - Dosagem de [MEDICAL_DATA]" at bounding box center [399, 177] width 751 height 9
checkbox magnesio "true"
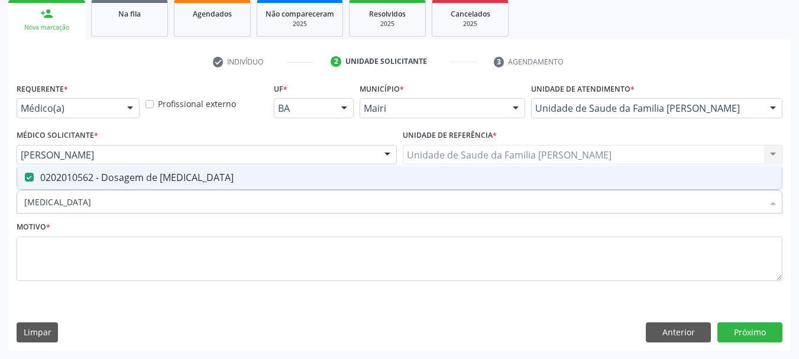
drag, startPoint x: 47, startPoint y: 207, endPoint x: 0, endPoint y: 203, distance: 46.9
click at [0, 203] on div "Acompanhamento Acompanhe a situação das marcações correntes e finalizadas Relat…" at bounding box center [399, 123] width 799 height 471
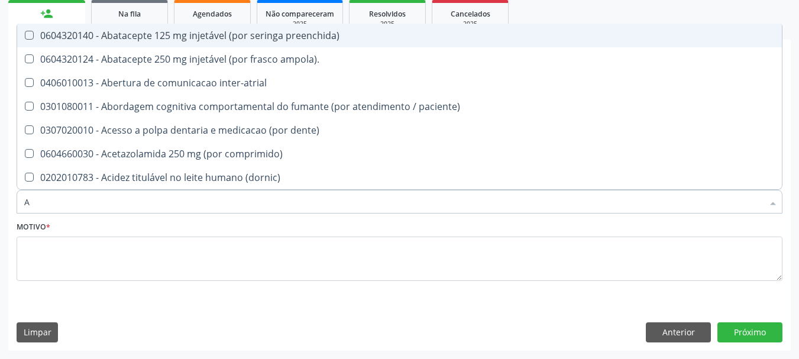
type input "AC"
checkbox preenchida\) "false"
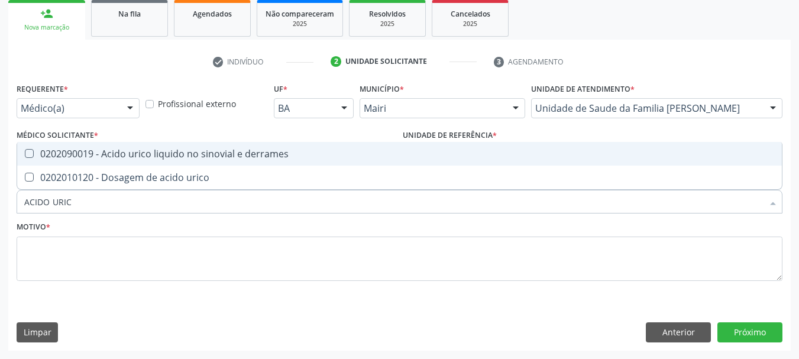
type input "ACIDO URICO"
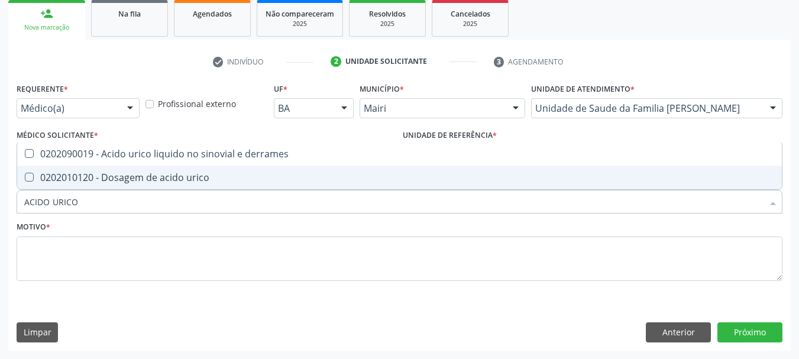
click at [51, 182] on div "0202010120 - Dosagem de acido urico" at bounding box center [399, 177] width 751 height 9
checkbox urico "true"
drag, startPoint x: 85, startPoint y: 202, endPoint x: 0, endPoint y: 197, distance: 84.8
click at [0, 197] on div "Acompanhamento Acompanhe a situação das marcações correntes e finalizadas Relat…" at bounding box center [399, 123] width 799 height 471
type input "PE"
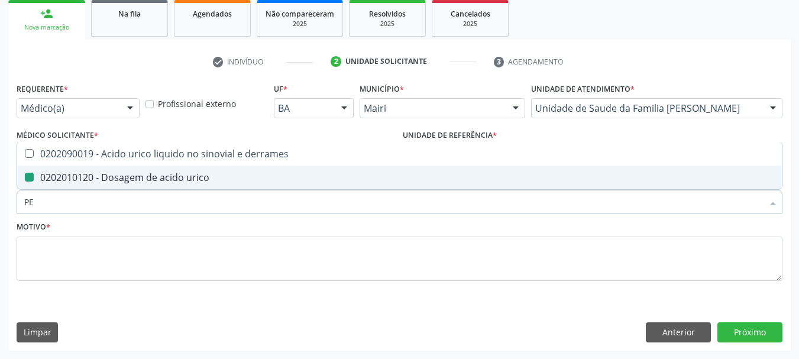
checkbox urico "false"
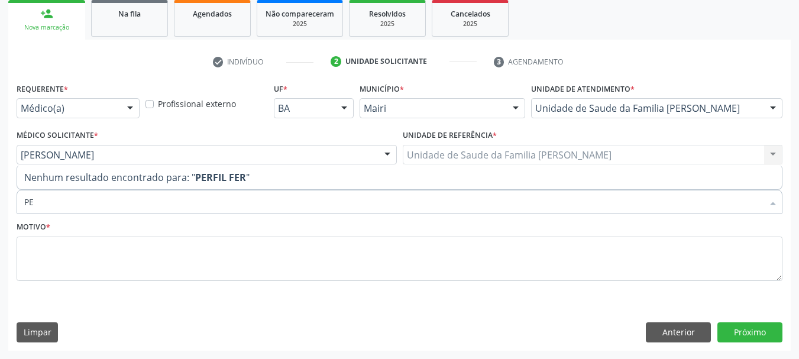
type input "P"
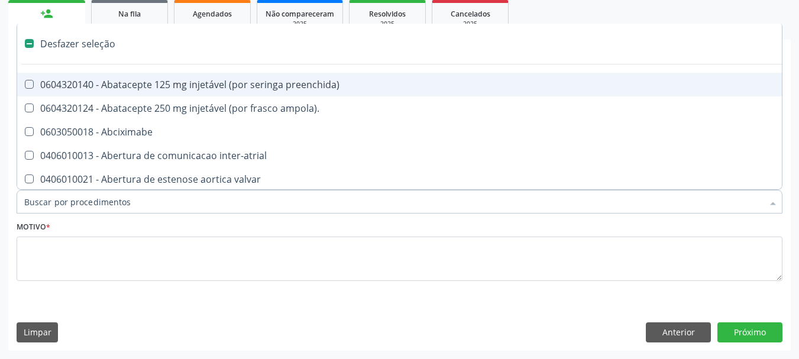
type input "F"
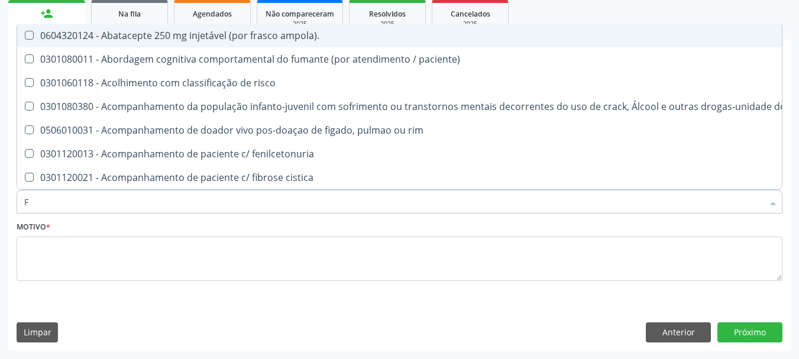
checkbox fosforo "true"
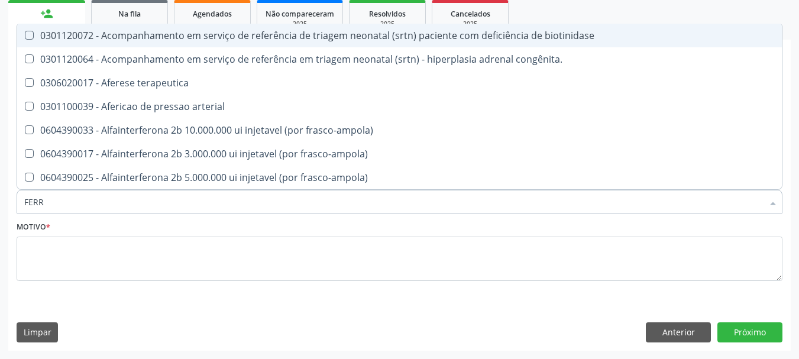
type input "FERRO"
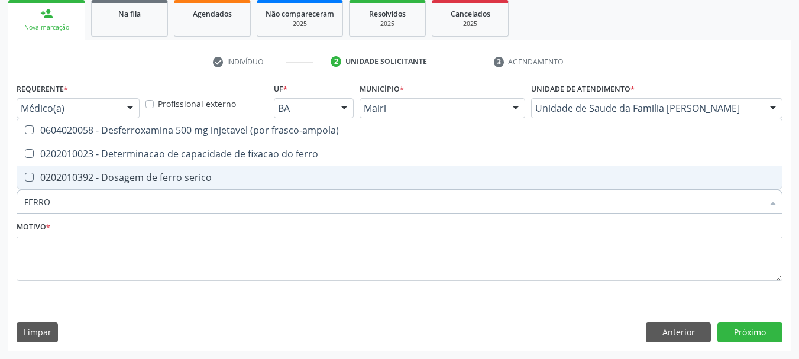
click at [52, 175] on div "0202010392 - Dosagem de ferro serico" at bounding box center [399, 177] width 751 height 9
checkbox serico "true"
drag, startPoint x: 54, startPoint y: 209, endPoint x: 0, endPoint y: 201, distance: 55.1
click at [0, 201] on div "Acompanhamento Acompanhe a situação das marcações correntes e finalizadas Relat…" at bounding box center [399, 123] width 799 height 471
type input "FE"
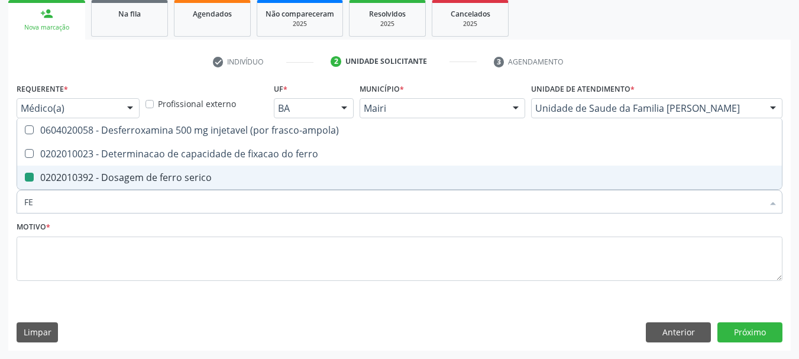
checkbox serico "false"
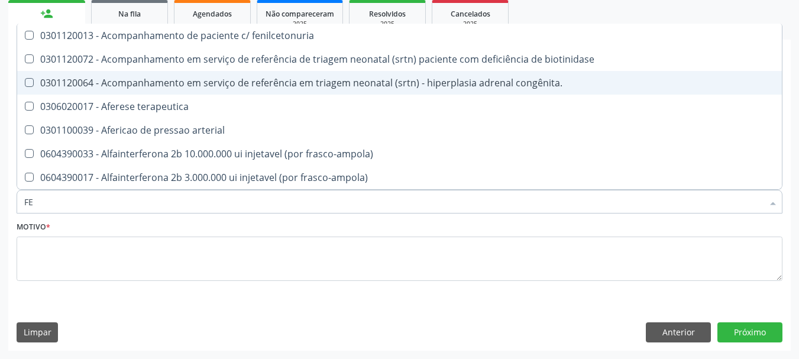
type input "FER"
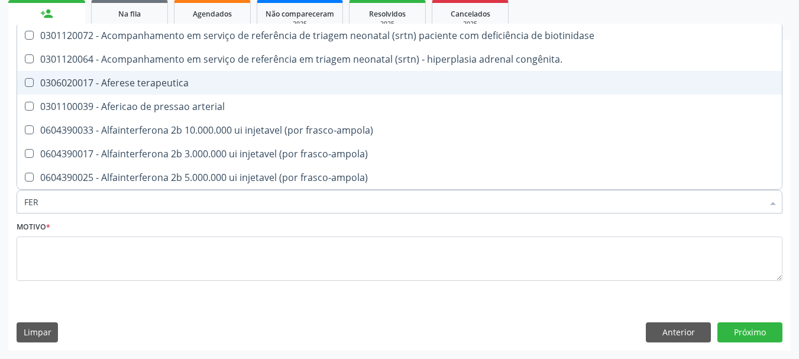
checkbox serico "true"
checkbox inferior "false"
type input "FERR"
checkbox arterial "true"
type input "FERRI"
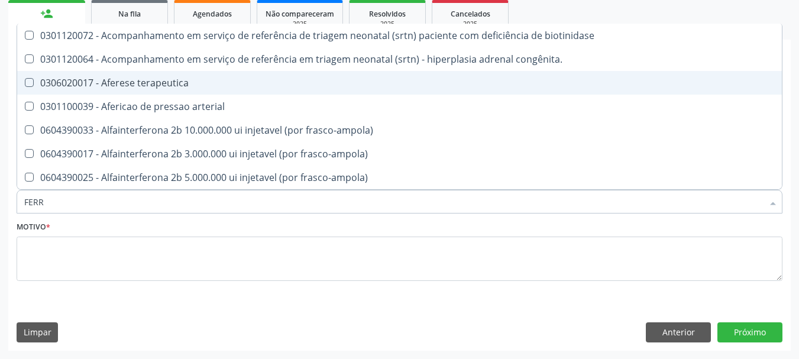
checkbox arterial "false"
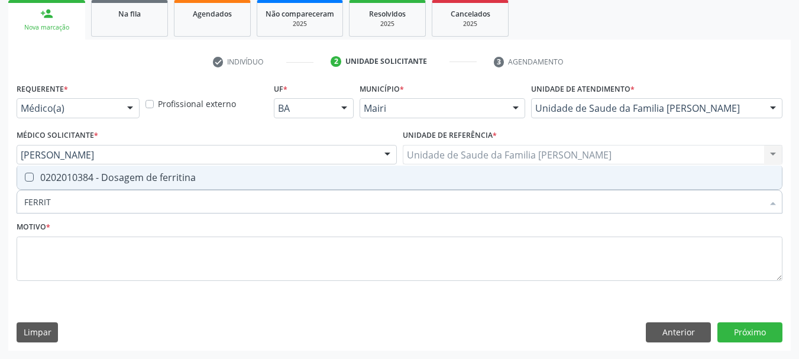
type input "FERRITI"
click at [46, 182] on div "0202010384 - Dosagem de ferritina" at bounding box center [399, 177] width 751 height 9
checkbox ferritina "true"
drag, startPoint x: 61, startPoint y: 207, endPoint x: 0, endPoint y: 214, distance: 61.3
click at [0, 214] on div "Acompanhamento Acompanhe a situação das marcações correntes e finalizadas Relat…" at bounding box center [399, 123] width 799 height 471
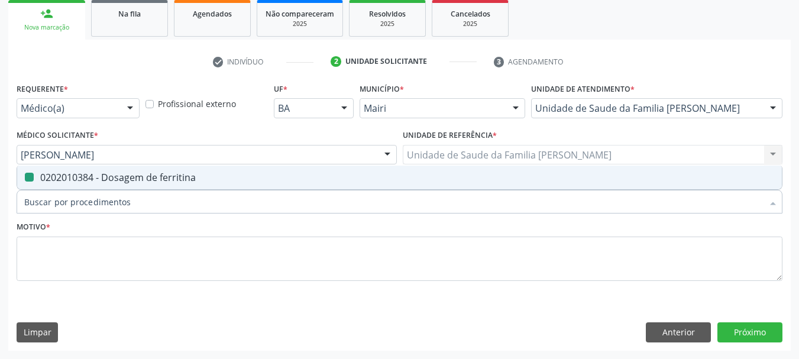
checkbox ferritina "false"
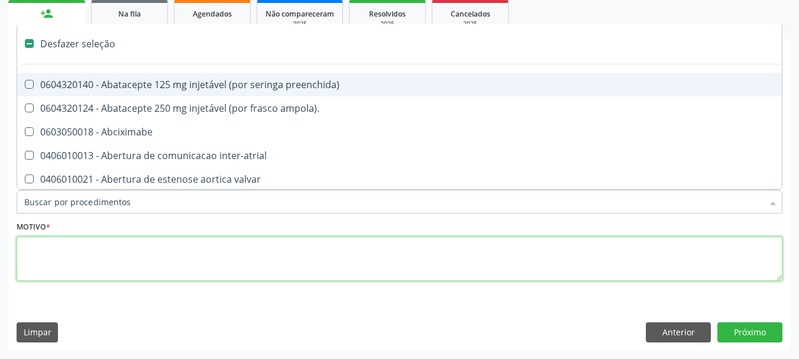
click at [34, 252] on textarea at bounding box center [400, 259] width 766 height 45
checkbox ampola\)\ "true"
checkbox Abciximabe "true"
checkbox inter-atrial "true"
checkbox valvar "true"
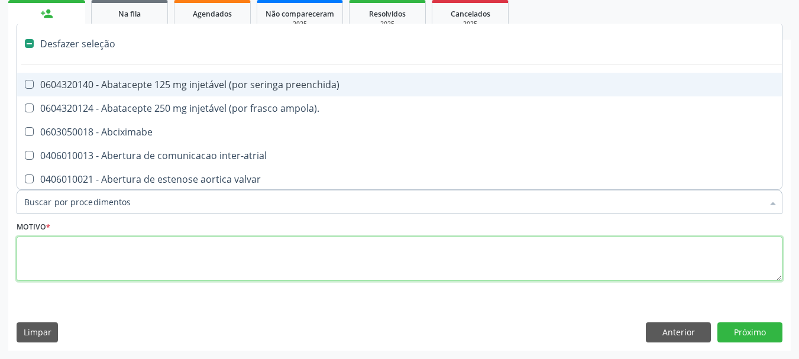
checkbox adolescente\) "true"
checkbox valvar "true"
checkbox adolescente\) "true"
checkbox paciente\) "true"
checkbox dente\) "true"
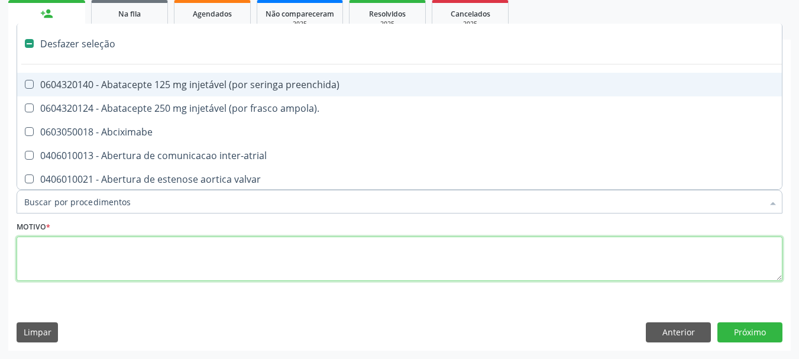
checkbox comprimido\) "true"
checkbox \(dornic\) "true"
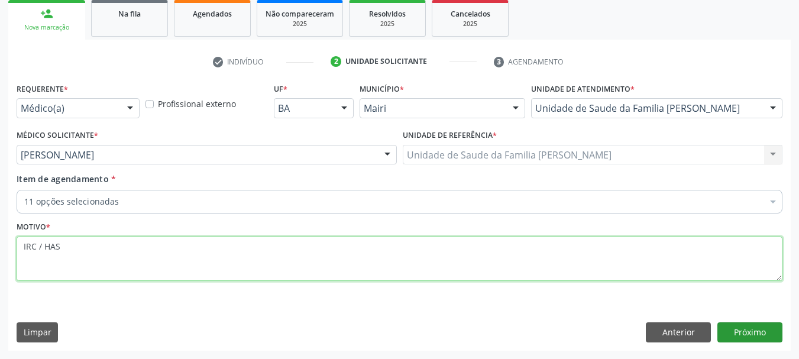
type textarea "IRC / HAS"
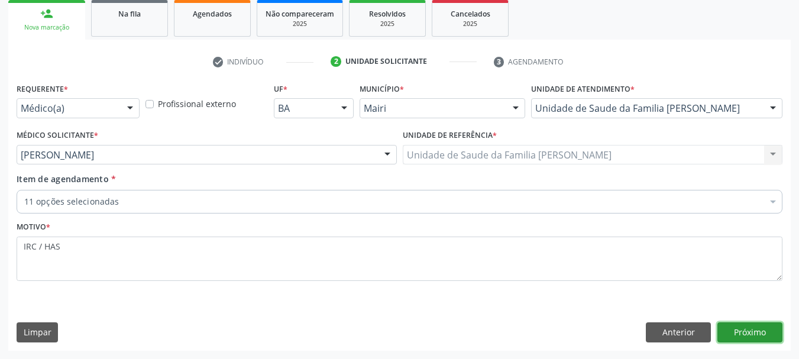
click at [751, 328] on button "Próximo" at bounding box center [750, 332] width 65 height 20
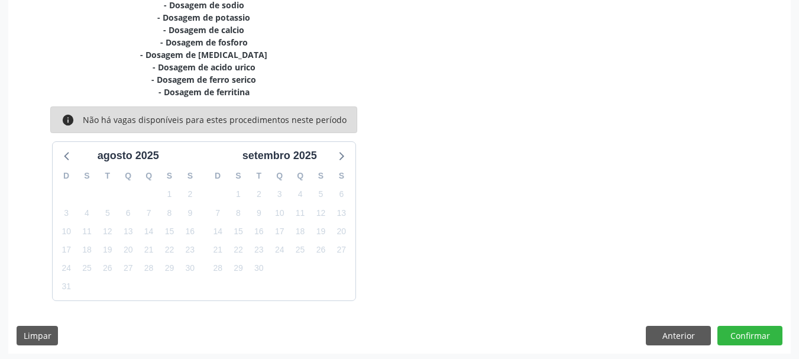
scroll to position [315, 0]
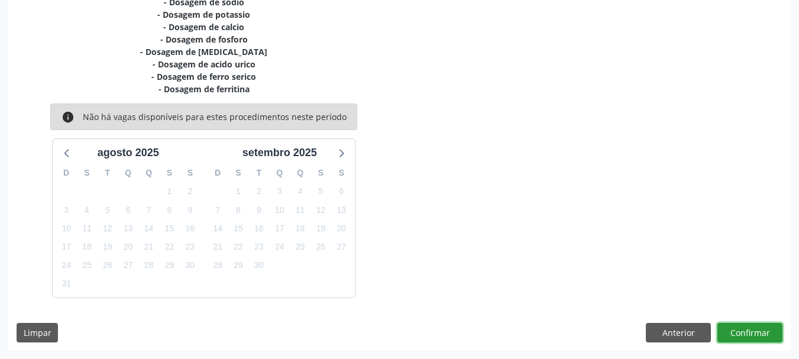
click at [759, 337] on button "Confirmar" at bounding box center [750, 333] width 65 height 20
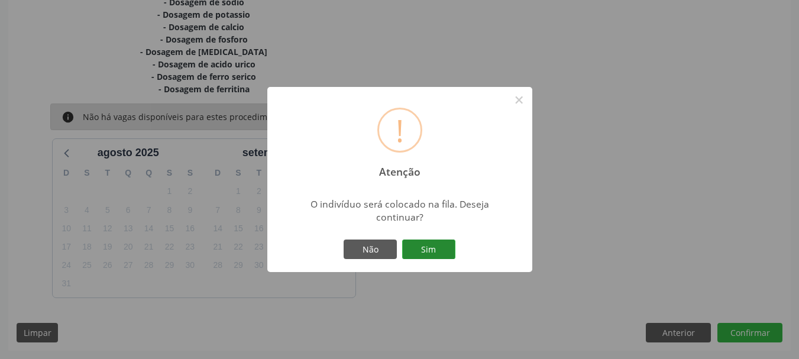
click at [435, 243] on button "Sim" at bounding box center [428, 250] width 53 height 20
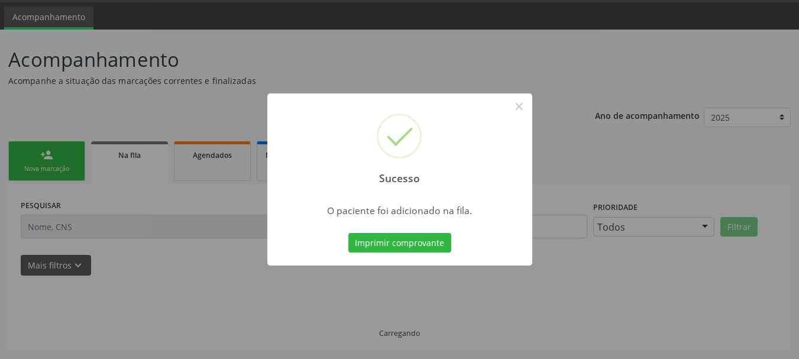
scroll to position [35, 0]
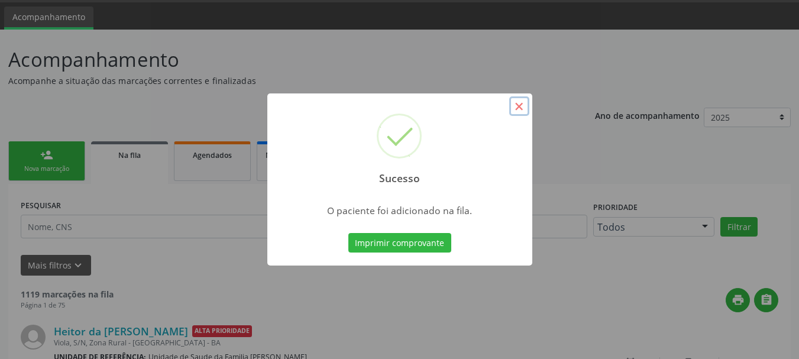
click at [516, 105] on button "×" at bounding box center [519, 106] width 20 height 20
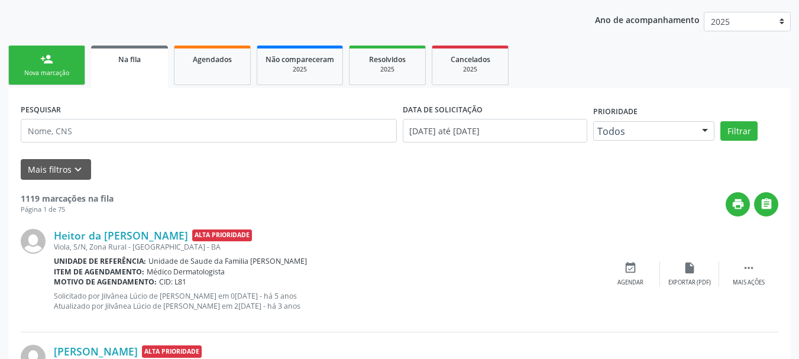
scroll to position [0, 0]
